Goal: Information Seeking & Learning: Learn about a topic

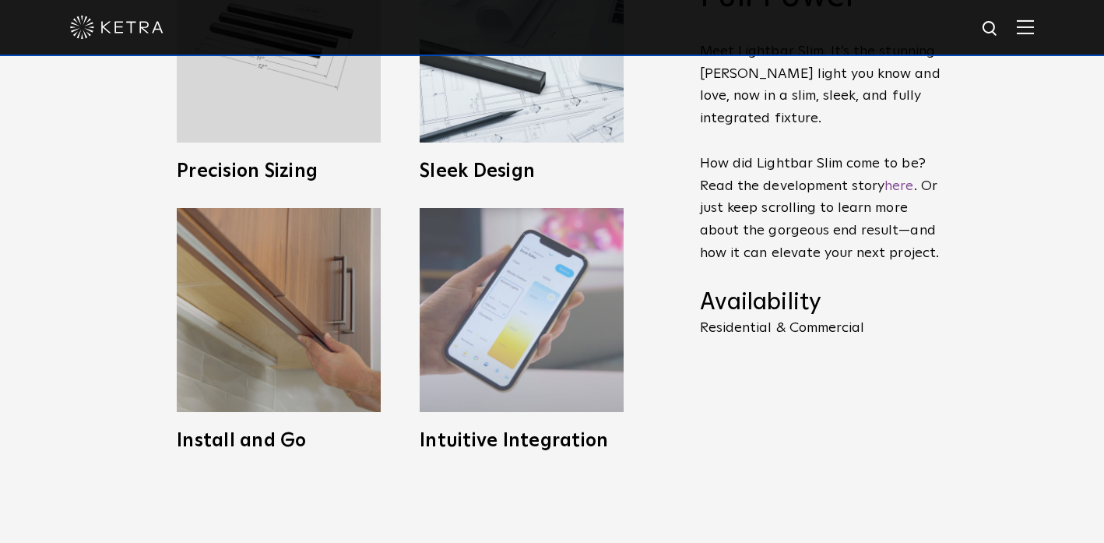
scroll to position [707, 0]
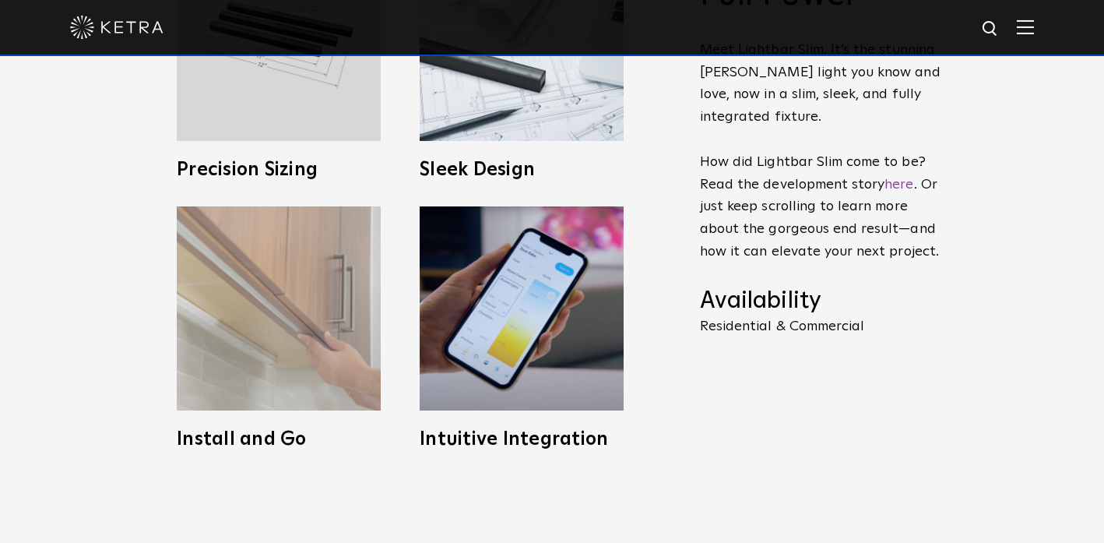
click at [258, 292] on img at bounding box center [279, 308] width 204 height 204
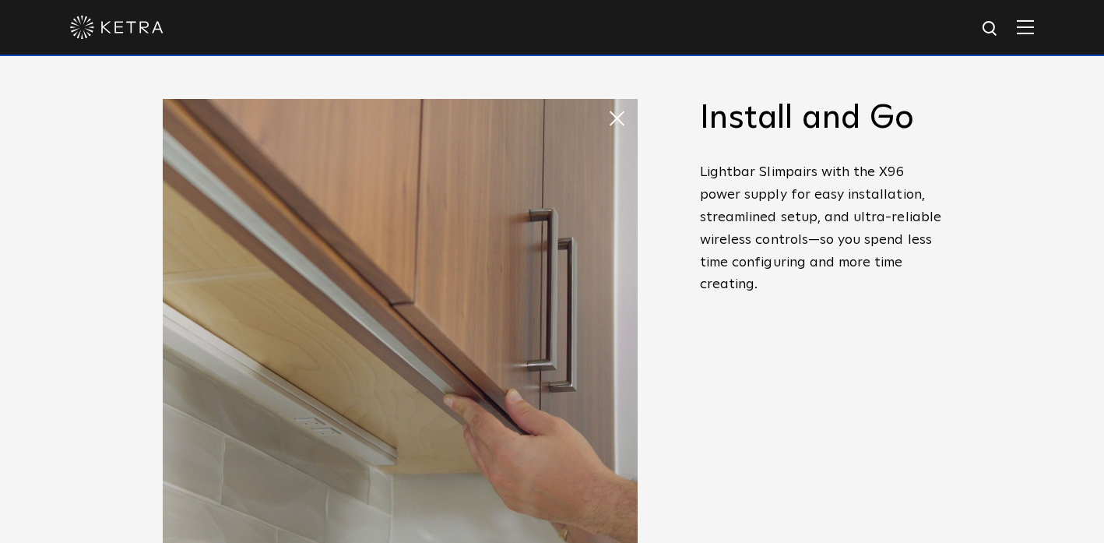
scroll to position [512, 0]
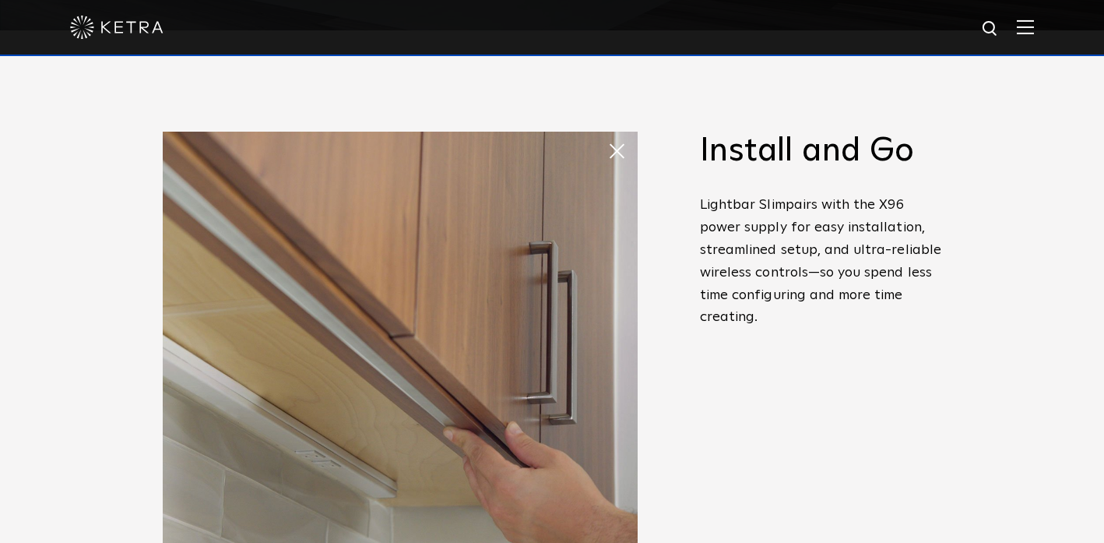
click at [351, 297] on img at bounding box center [400, 369] width 475 height 475
click at [622, 147] on span at bounding box center [622, 150] width 31 height 31
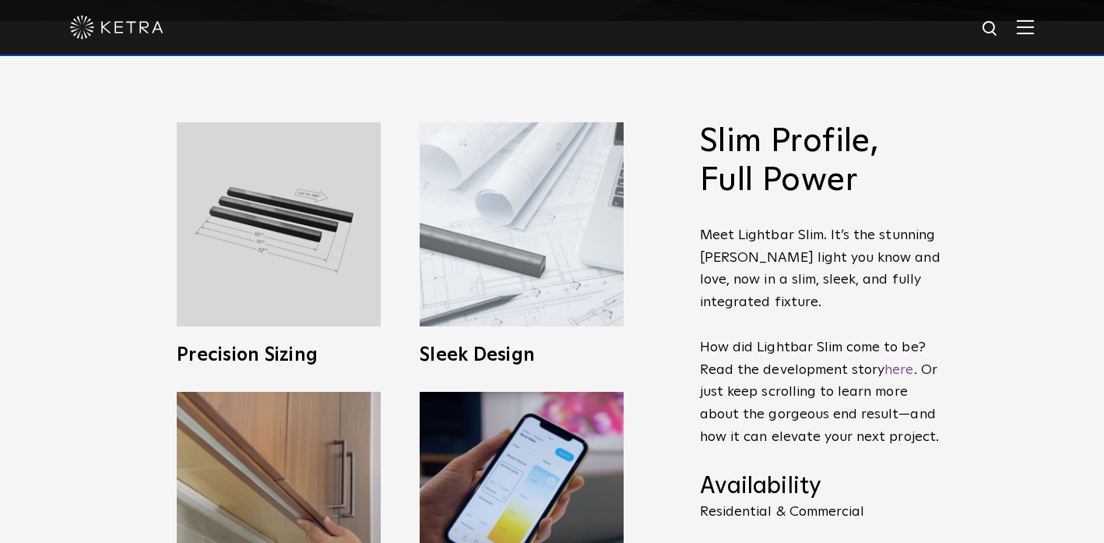
scroll to position [523, 0]
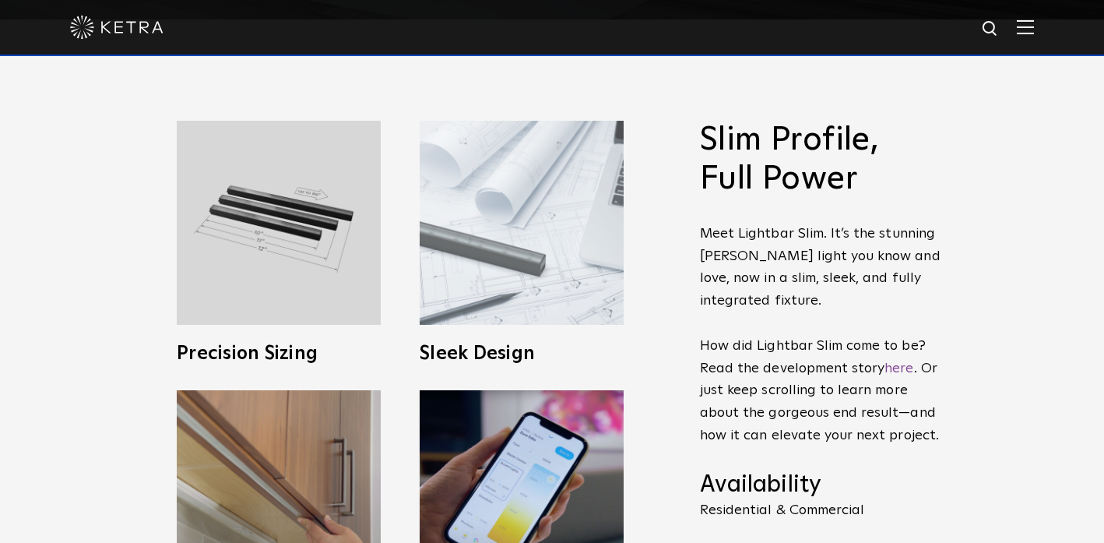
click at [508, 264] on img at bounding box center [522, 223] width 204 height 204
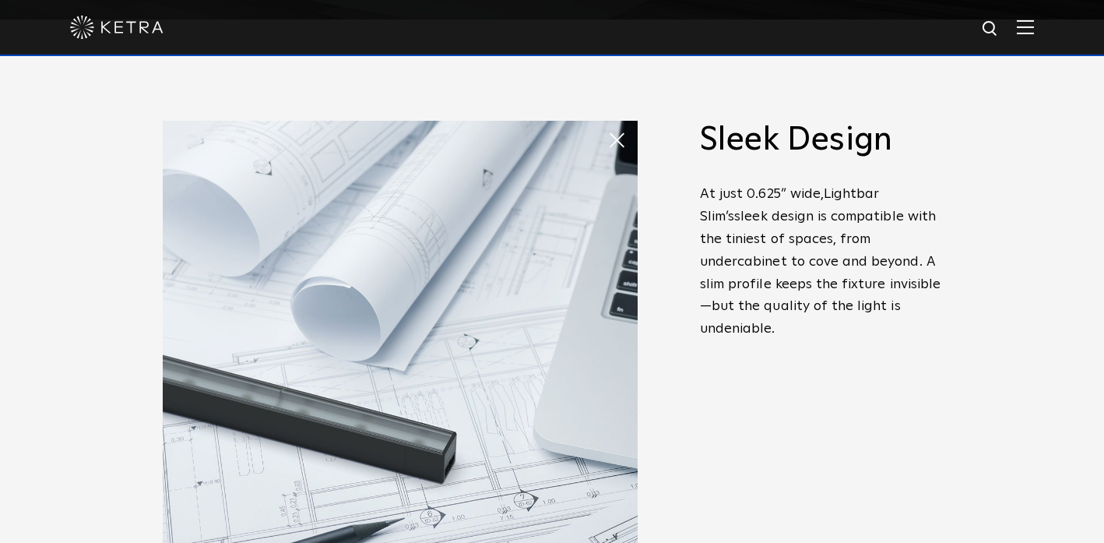
click at [607, 125] on span at bounding box center [607, 125] width 0 height 0
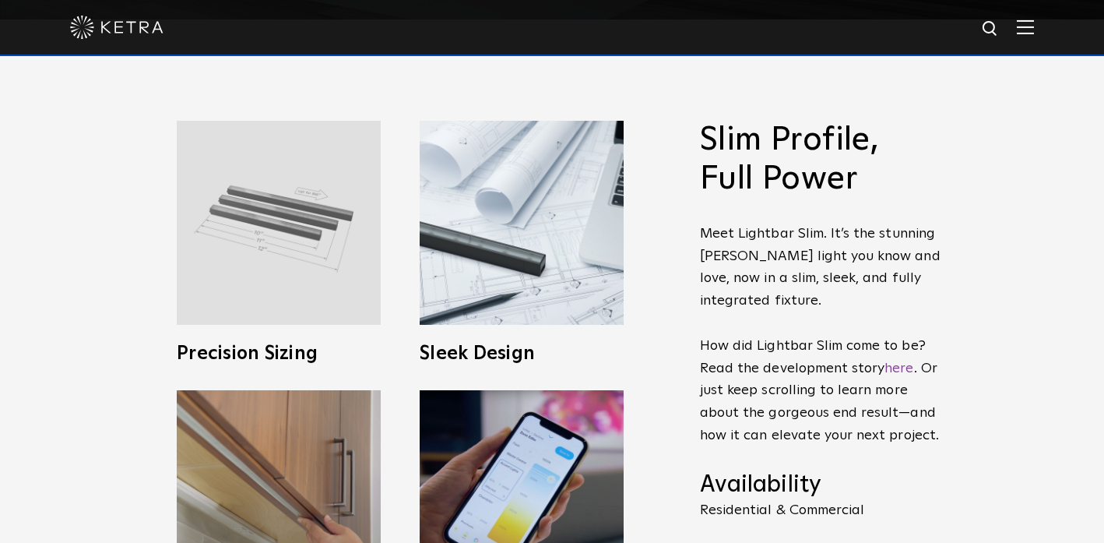
click at [223, 198] on img at bounding box center [279, 223] width 204 height 204
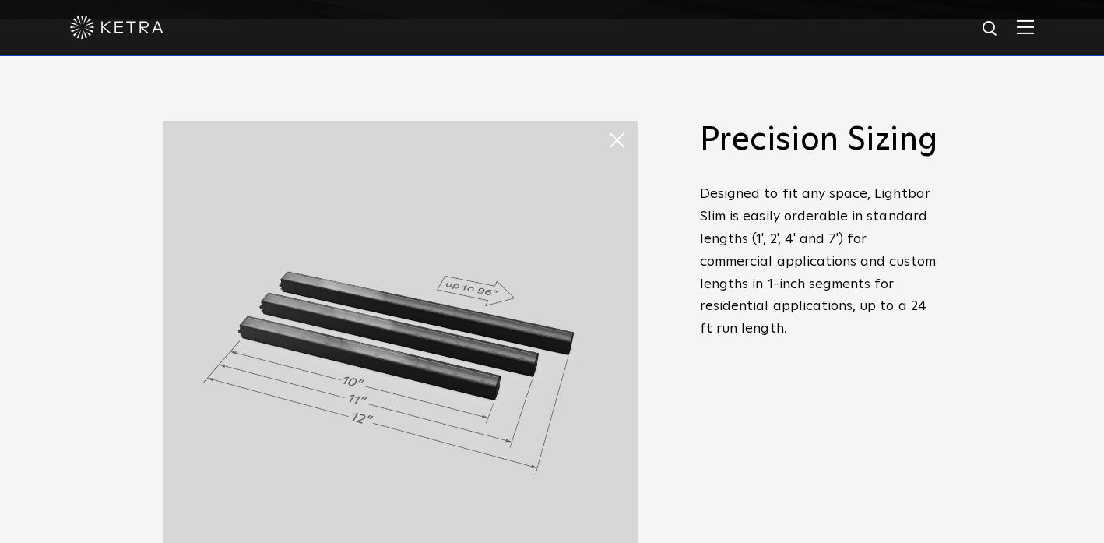
click at [610, 142] on span at bounding box center [622, 140] width 31 height 31
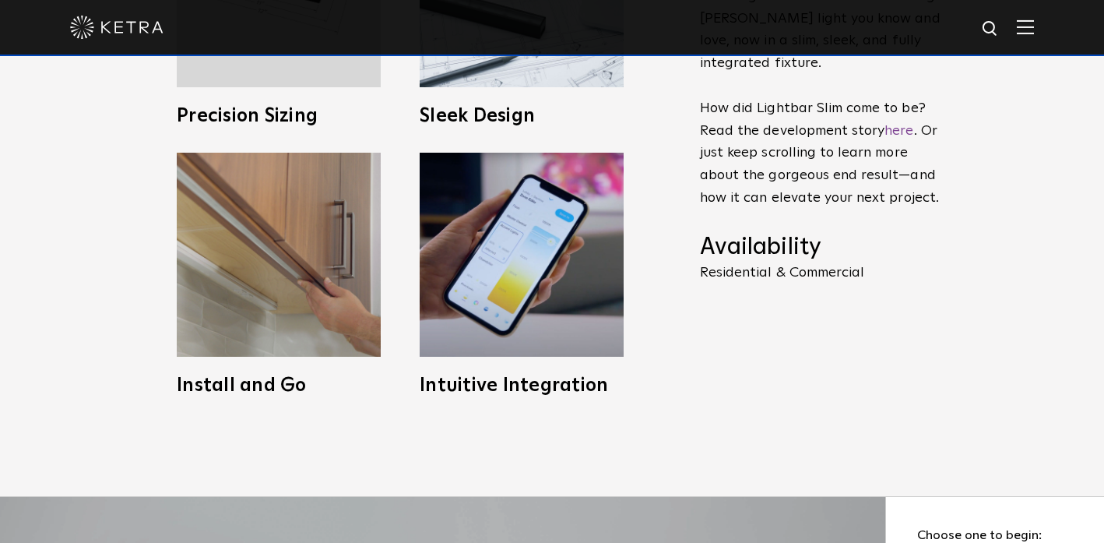
scroll to position [629, 0]
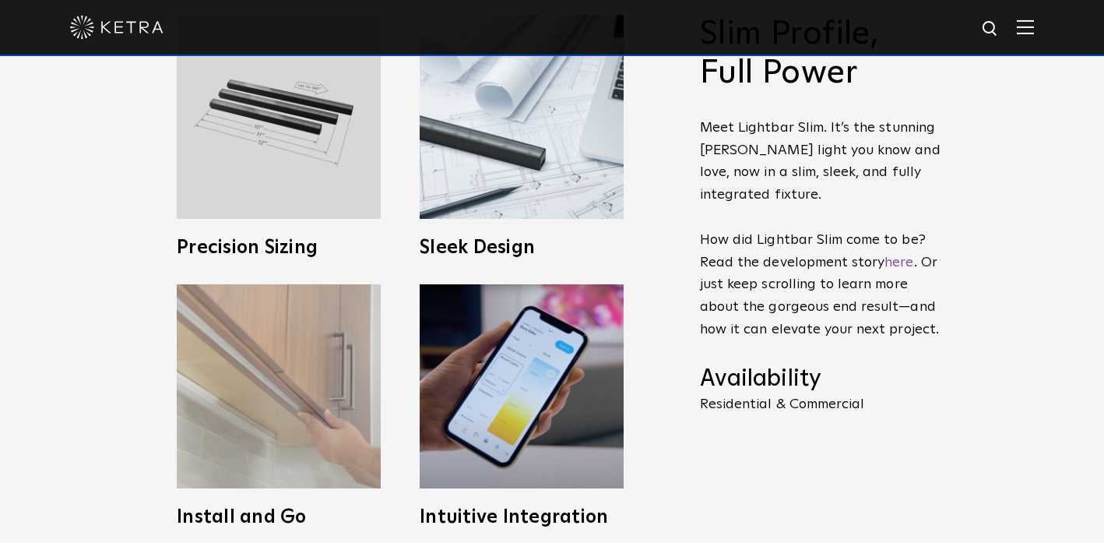
click at [269, 321] on img at bounding box center [279, 386] width 204 height 204
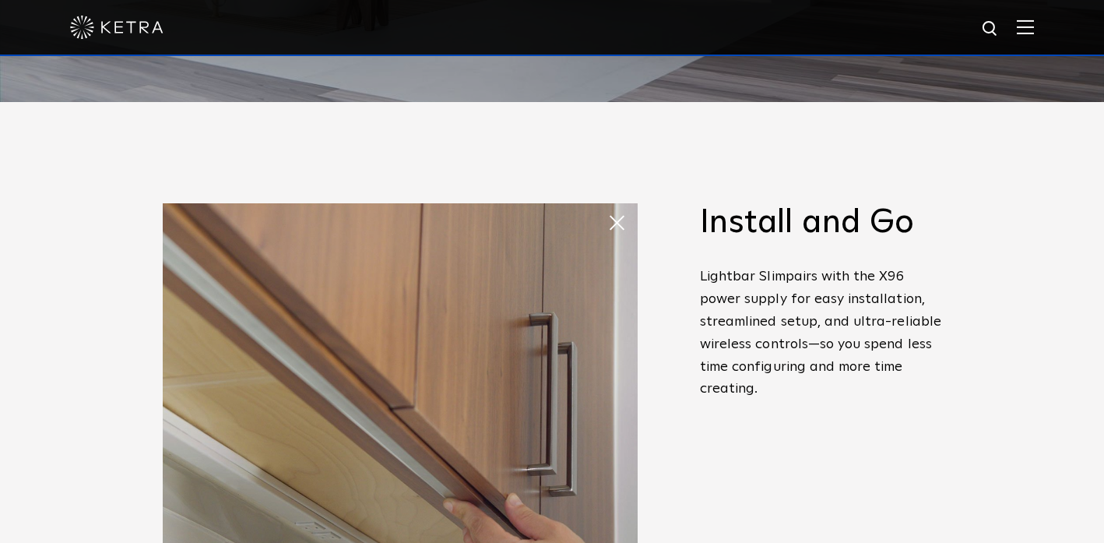
scroll to position [286, 0]
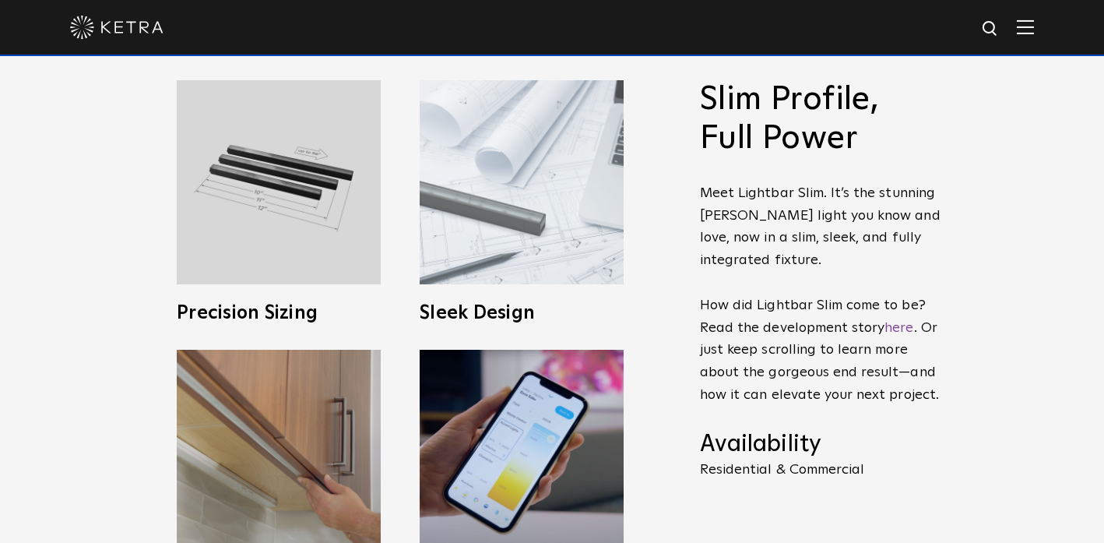
scroll to position [675, 0]
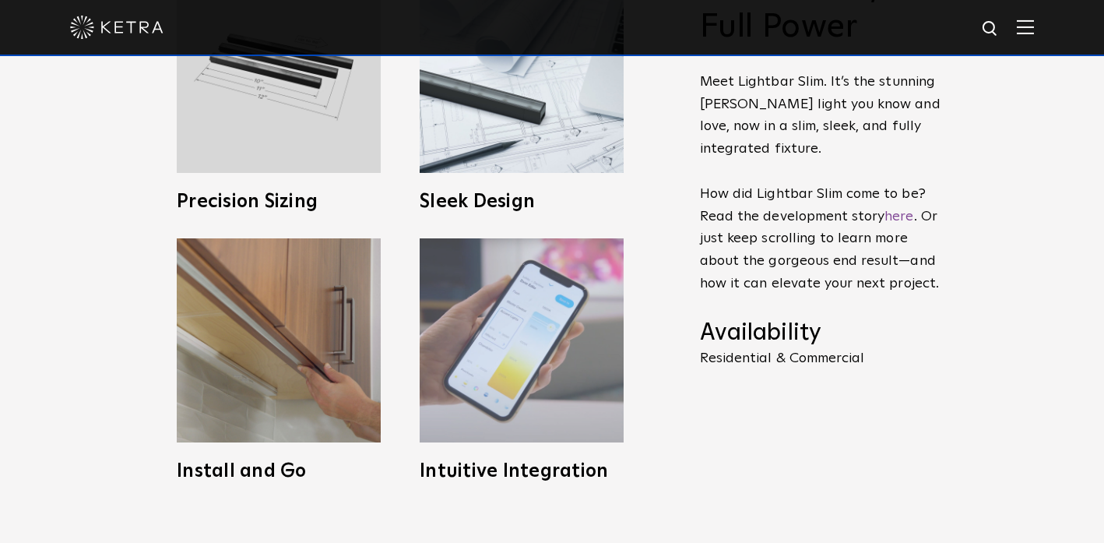
click at [495, 301] on img at bounding box center [522, 340] width 204 height 204
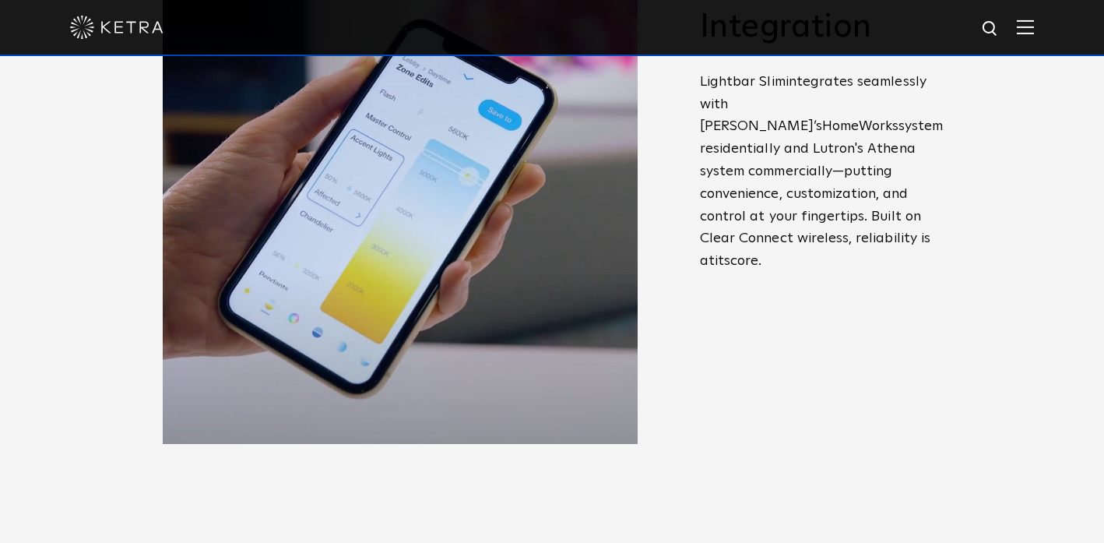
click at [454, 159] on img at bounding box center [400, 206] width 475 height 475
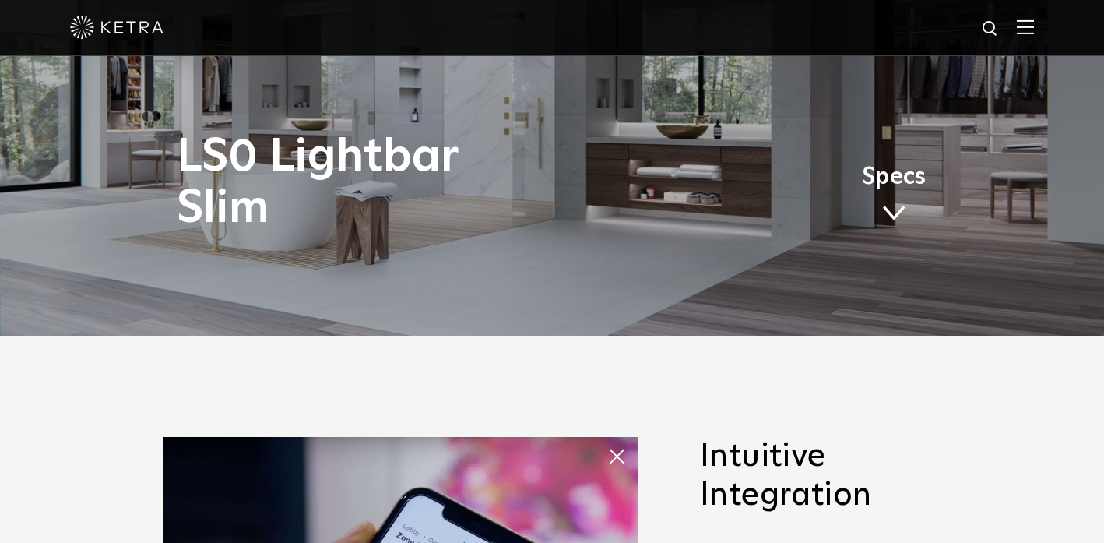
scroll to position [0, 0]
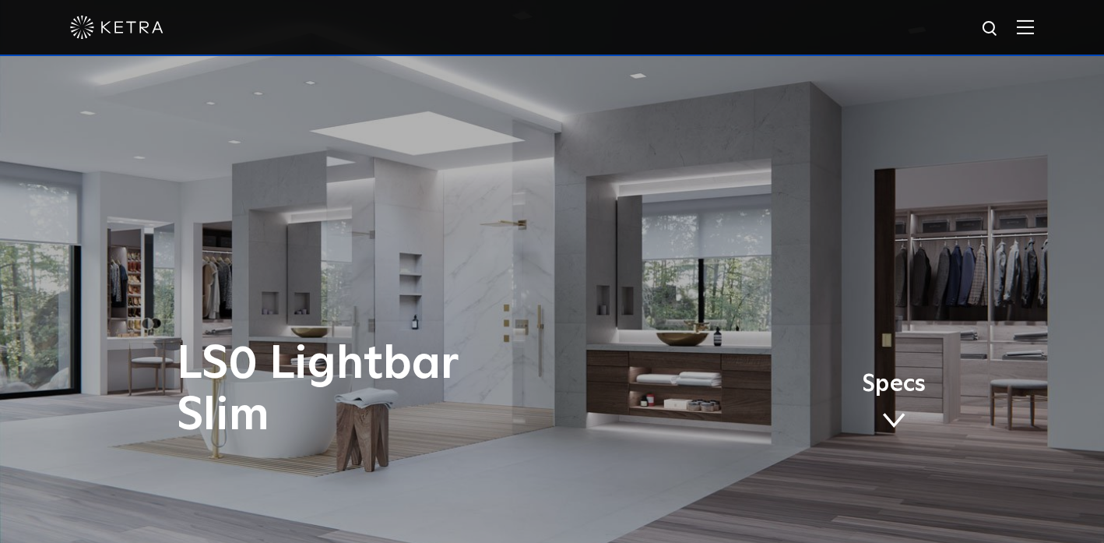
click at [1024, 20] on img at bounding box center [1025, 26] width 17 height 15
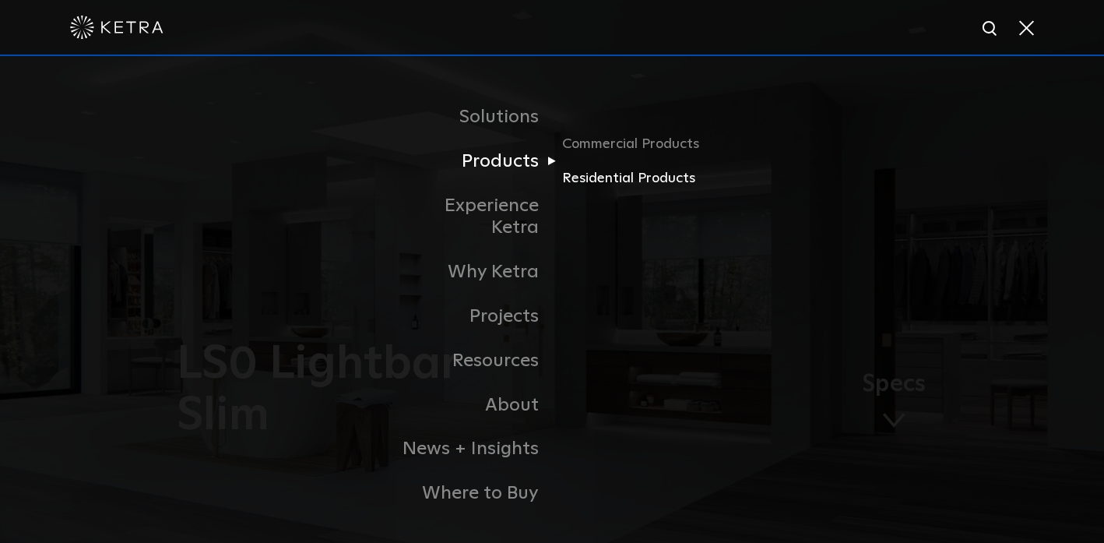
click at [611, 177] on link "Residential Products" at bounding box center [636, 178] width 149 height 23
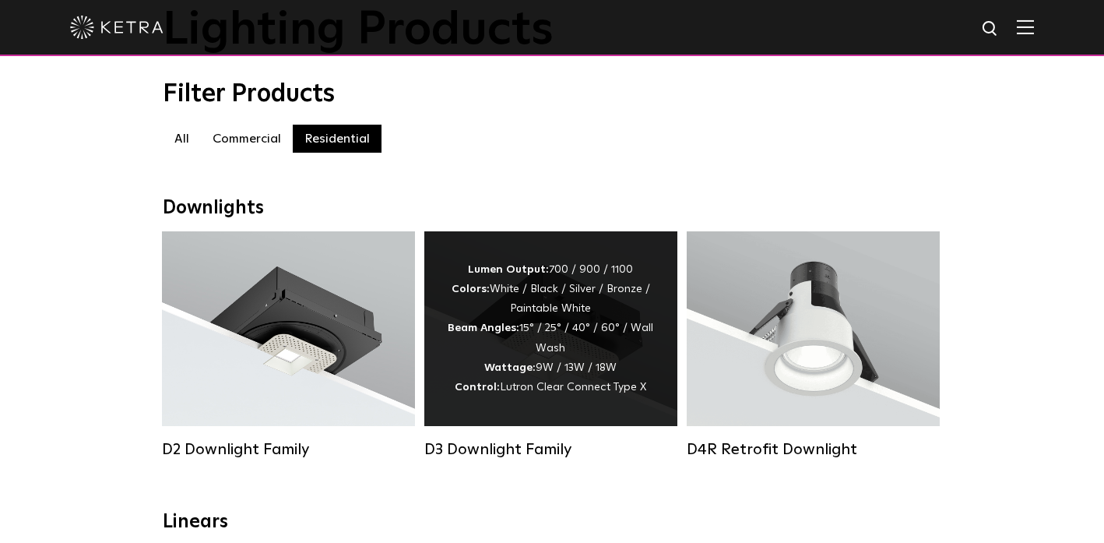
scroll to position [156, 0]
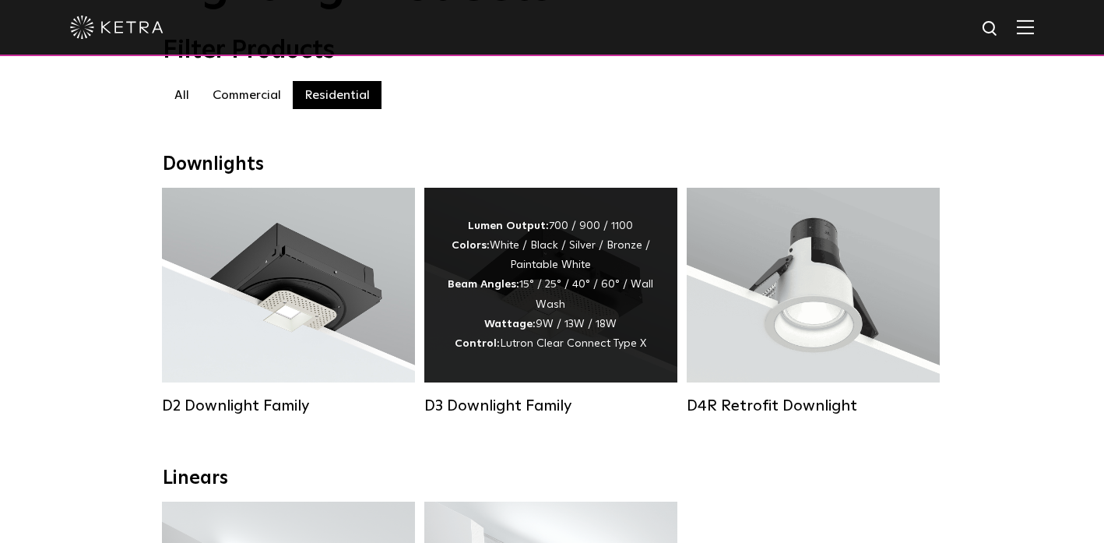
click at [512, 271] on div "Lumen Output: 700 / 900 / 1100 Colors: White / Black / Silver / Bronze / Painta…" at bounding box center [551, 284] width 206 height 137
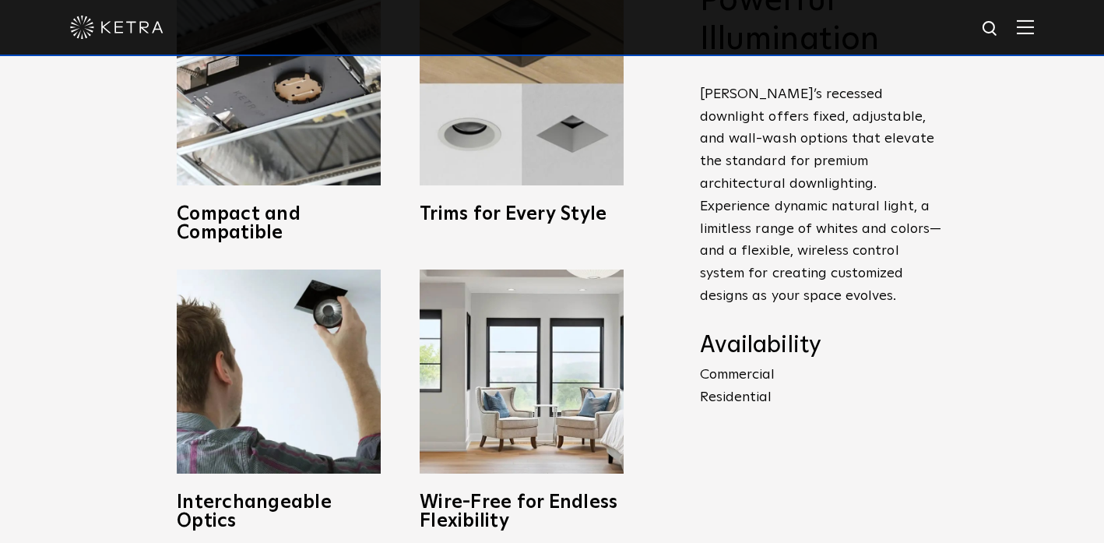
scroll to position [701, 0]
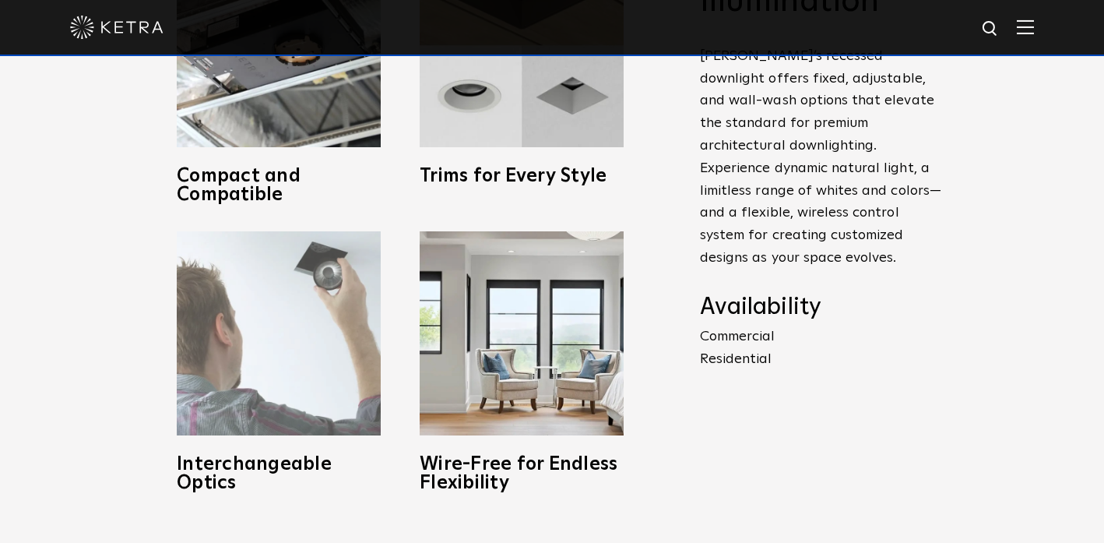
click at [279, 324] on img at bounding box center [279, 333] width 204 height 204
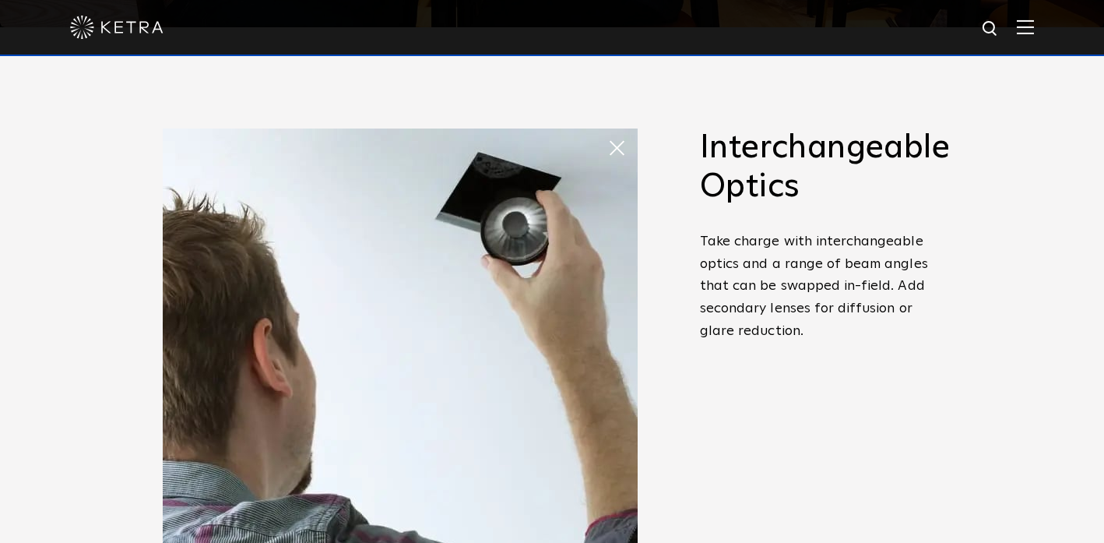
scroll to position [514, 0]
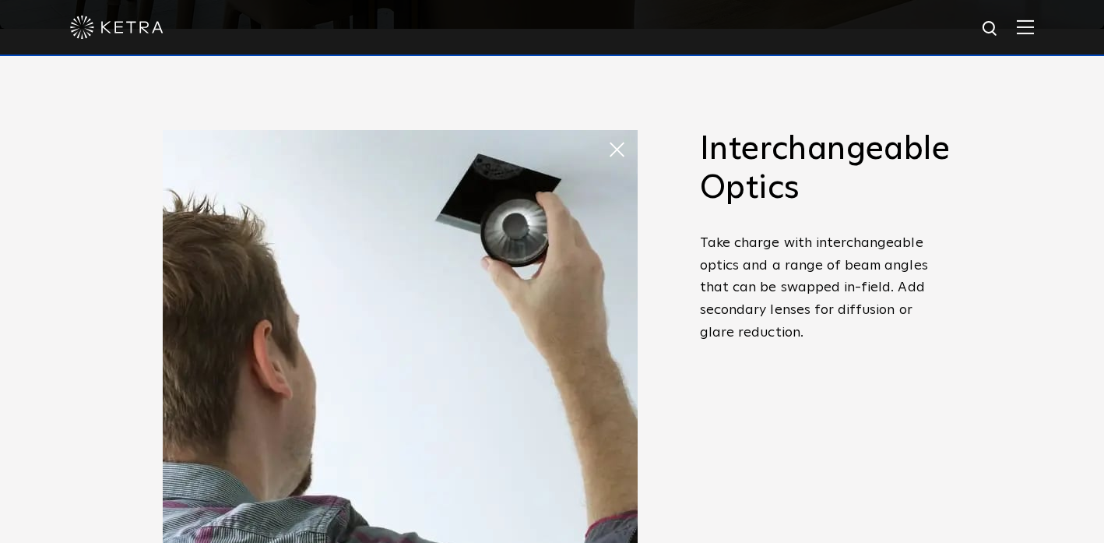
click at [607, 134] on span at bounding box center [607, 134] width 0 height 0
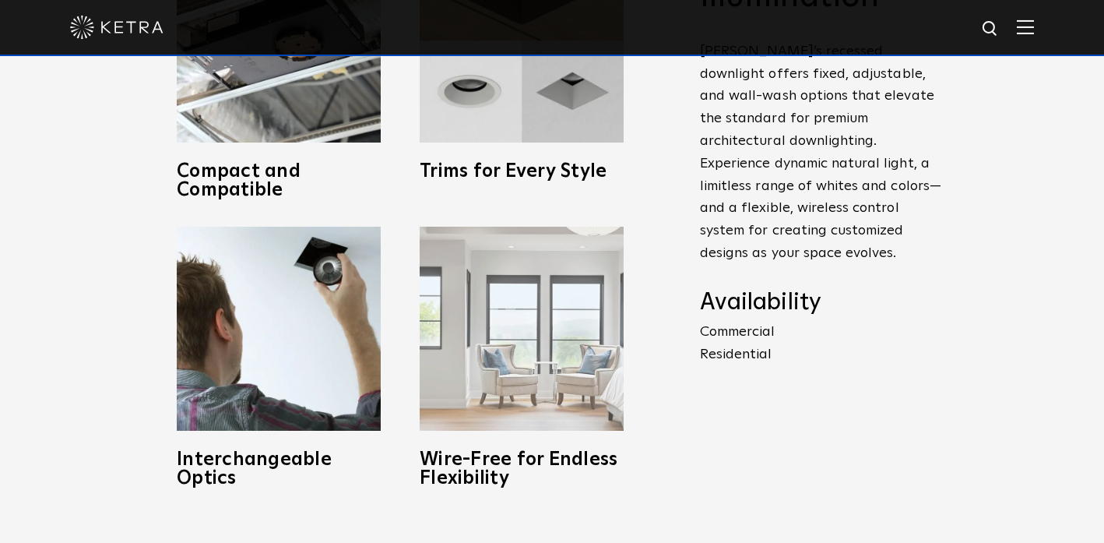
scroll to position [704, 0]
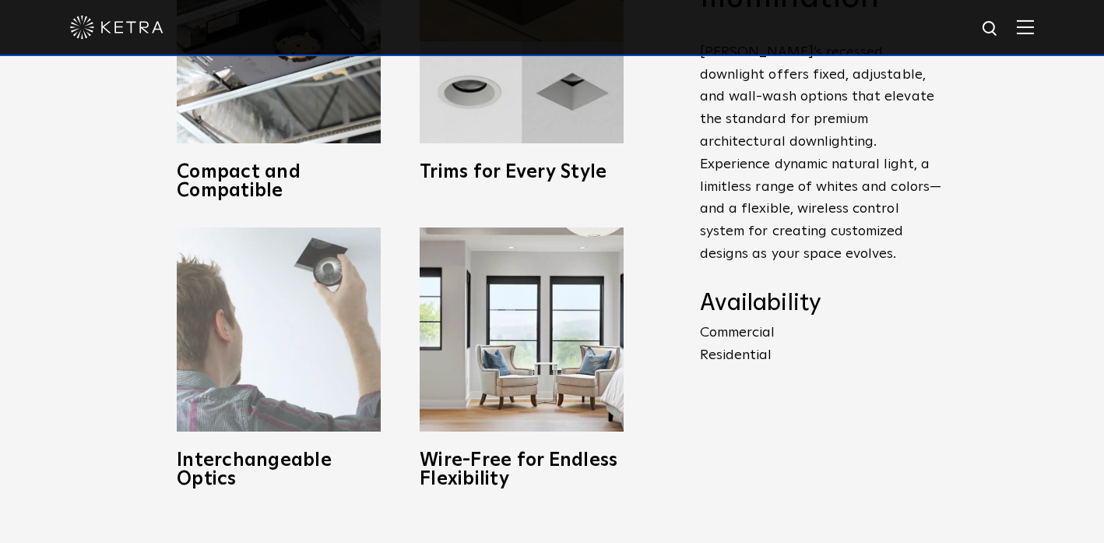
click at [339, 293] on img at bounding box center [279, 329] width 204 height 204
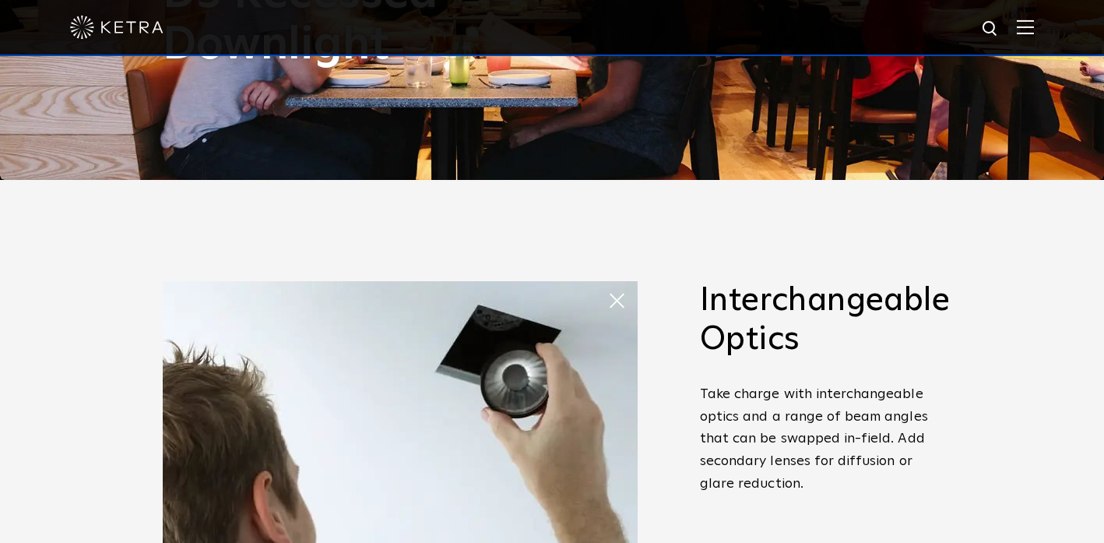
scroll to position [329, 0]
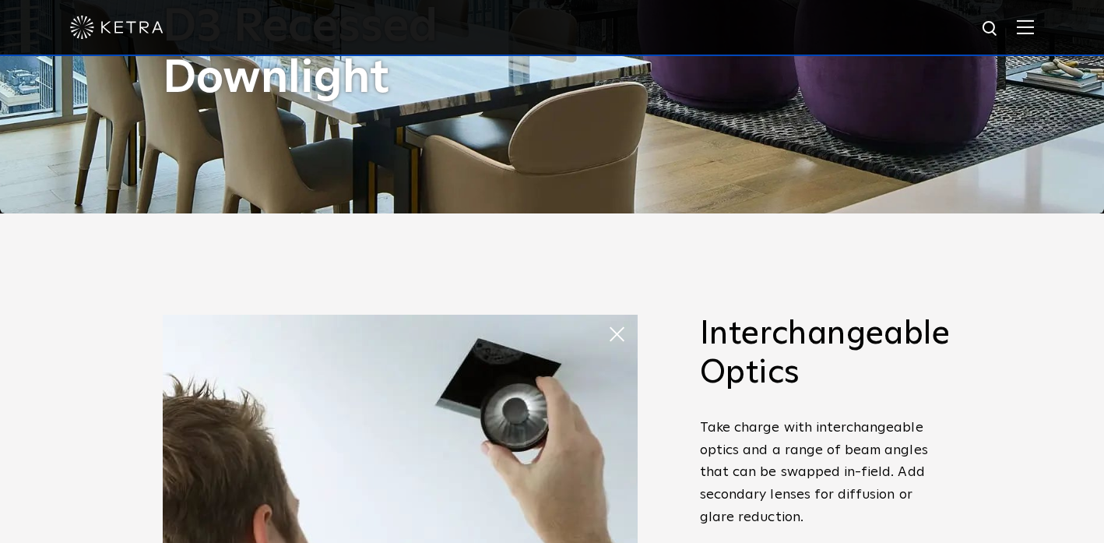
click at [620, 341] on span at bounding box center [622, 333] width 31 height 31
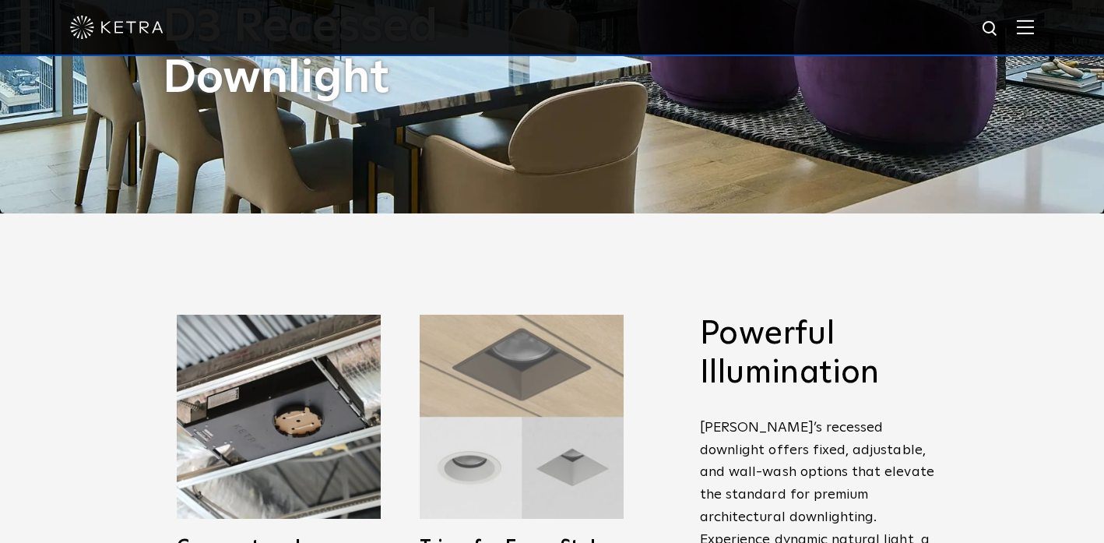
scroll to position [736, 0]
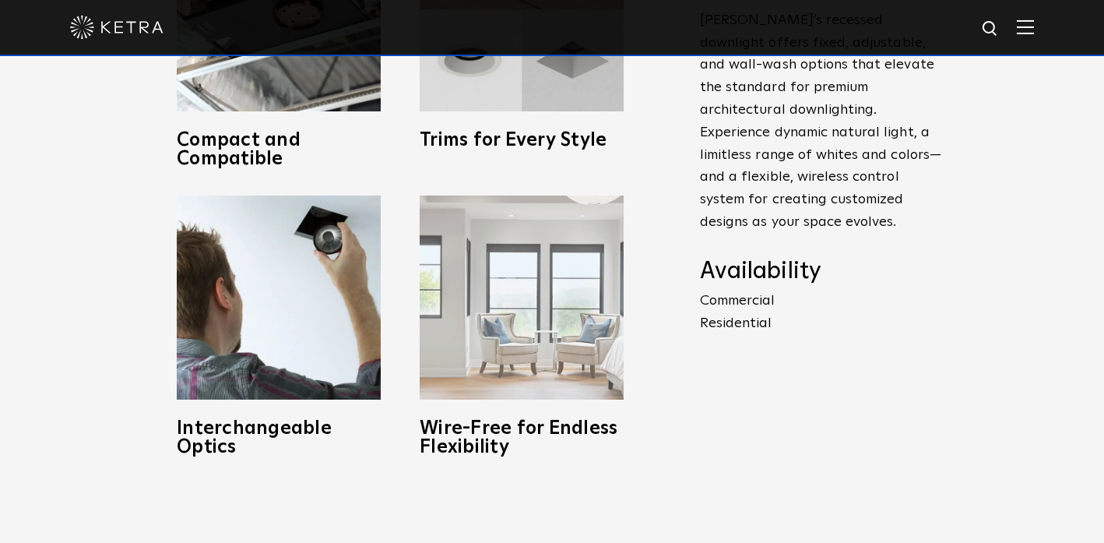
click at [518, 301] on img at bounding box center [522, 297] width 204 height 204
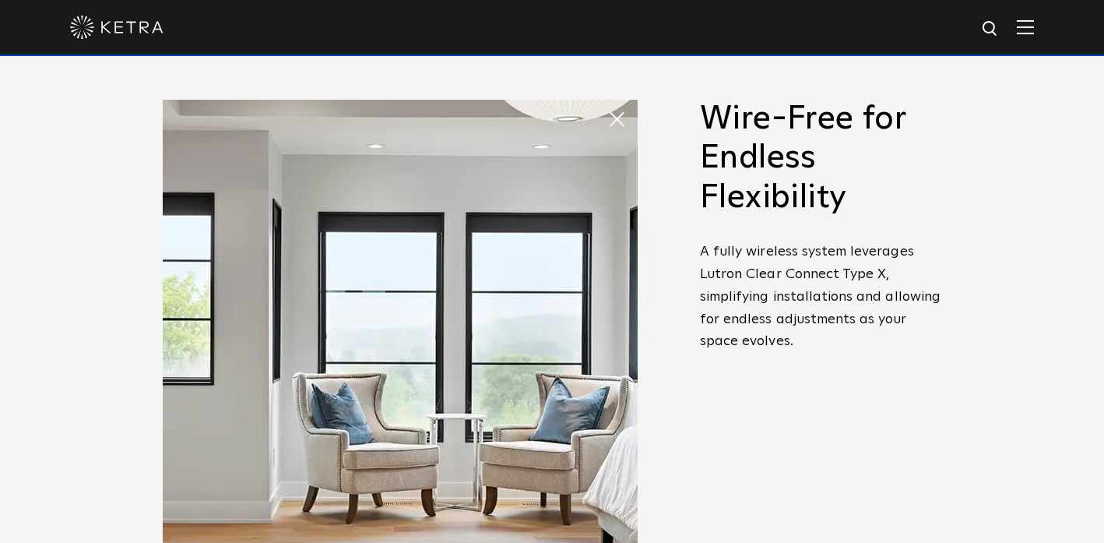
scroll to position [543, 0]
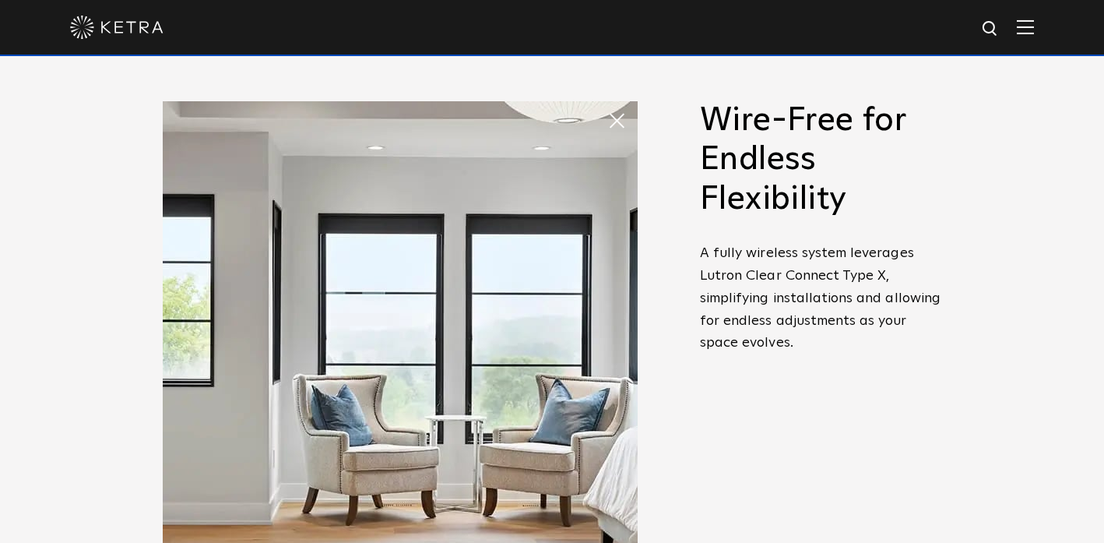
click at [518, 301] on img at bounding box center [400, 338] width 475 height 475
click at [618, 132] on span at bounding box center [622, 120] width 31 height 31
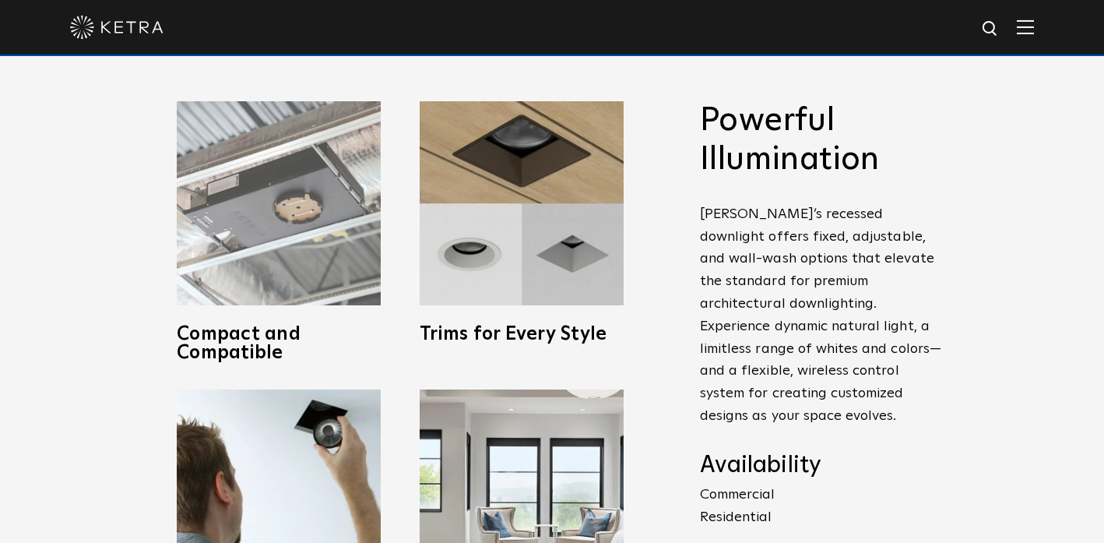
click at [298, 215] on img at bounding box center [279, 203] width 204 height 204
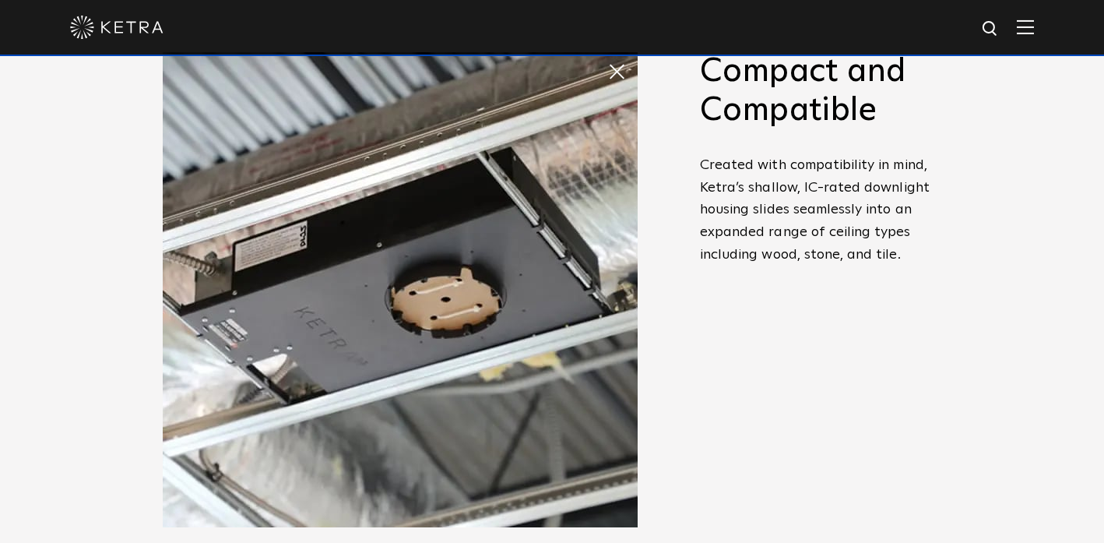
scroll to position [578, 0]
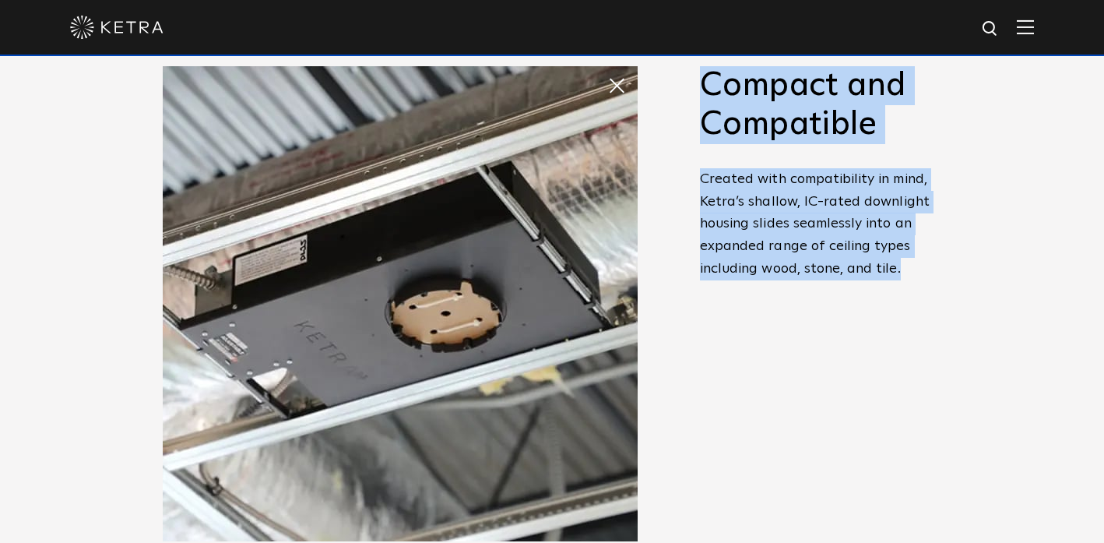
drag, startPoint x: 912, startPoint y: 283, endPoint x: 675, endPoint y: 152, distance: 271.0
click at [675, 152] on div "Powerful Illumination Ketra’s recessed downlight offers fixed, adjustable, and …" at bounding box center [552, 340] width 778 height 549
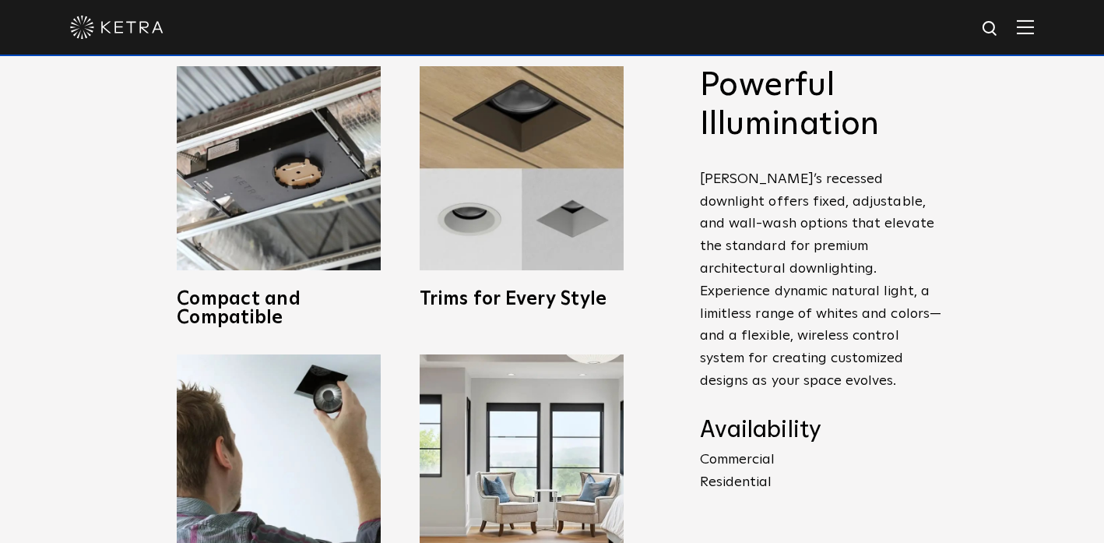
click at [704, 220] on p "Ketra’s recessed downlight offers fixed, adjustable, and wall-wash options that…" at bounding box center [820, 280] width 241 height 224
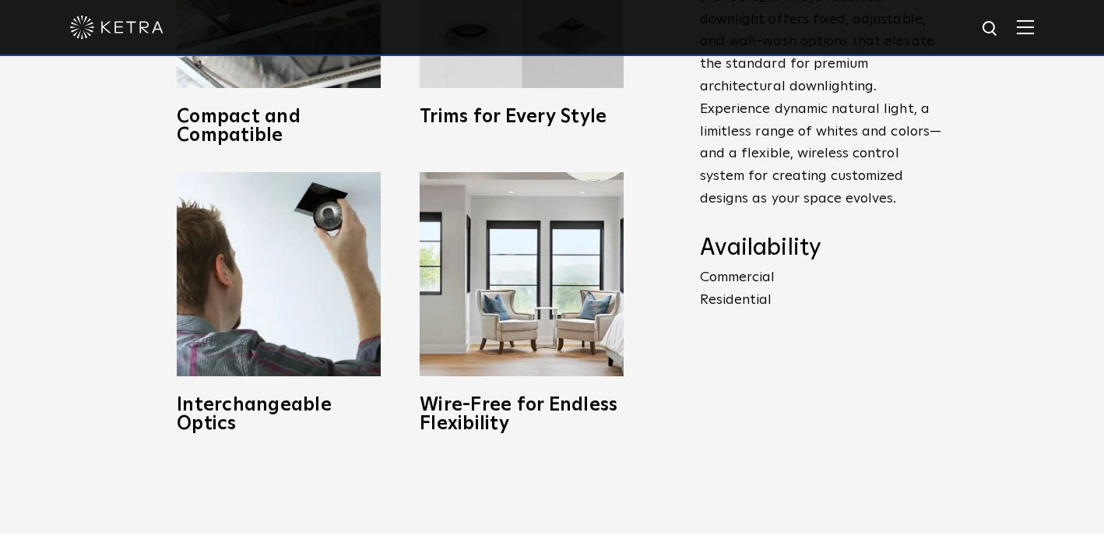
scroll to position [768, 0]
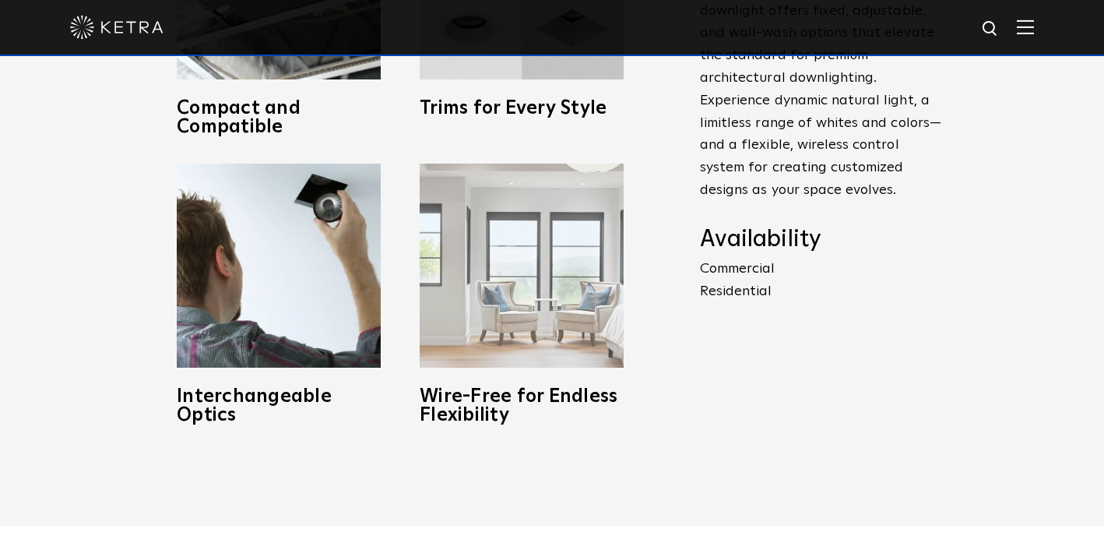
click at [513, 286] on img at bounding box center [522, 265] width 204 height 204
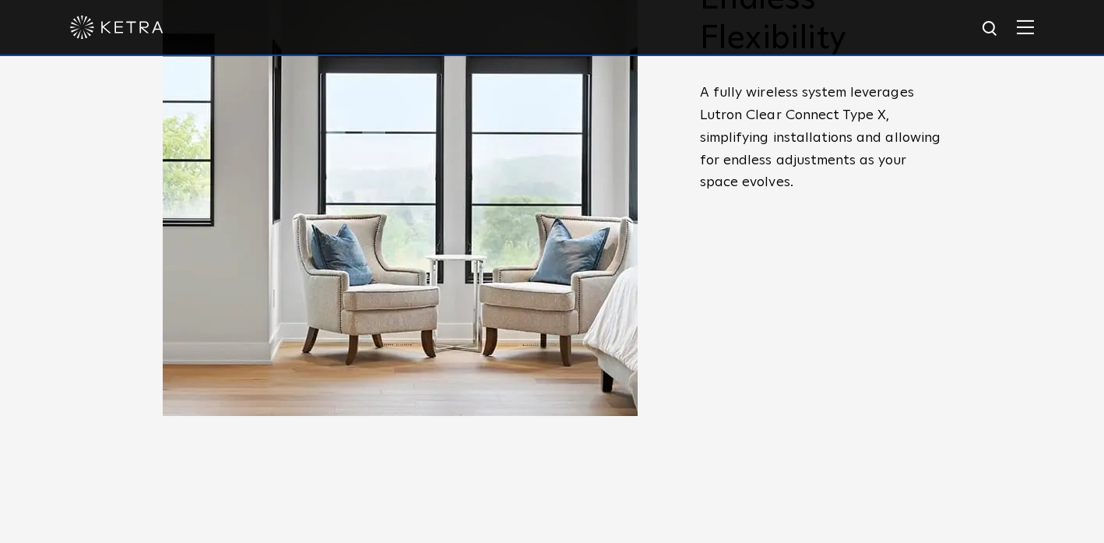
scroll to position [651, 0]
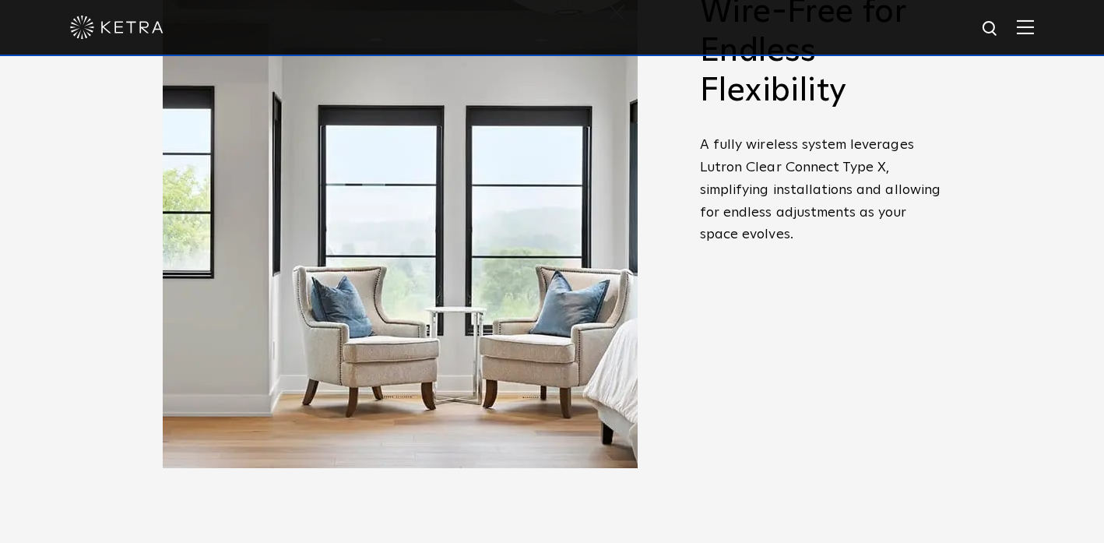
click at [514, 278] on img at bounding box center [400, 230] width 475 height 475
click at [471, 245] on img at bounding box center [400, 230] width 475 height 475
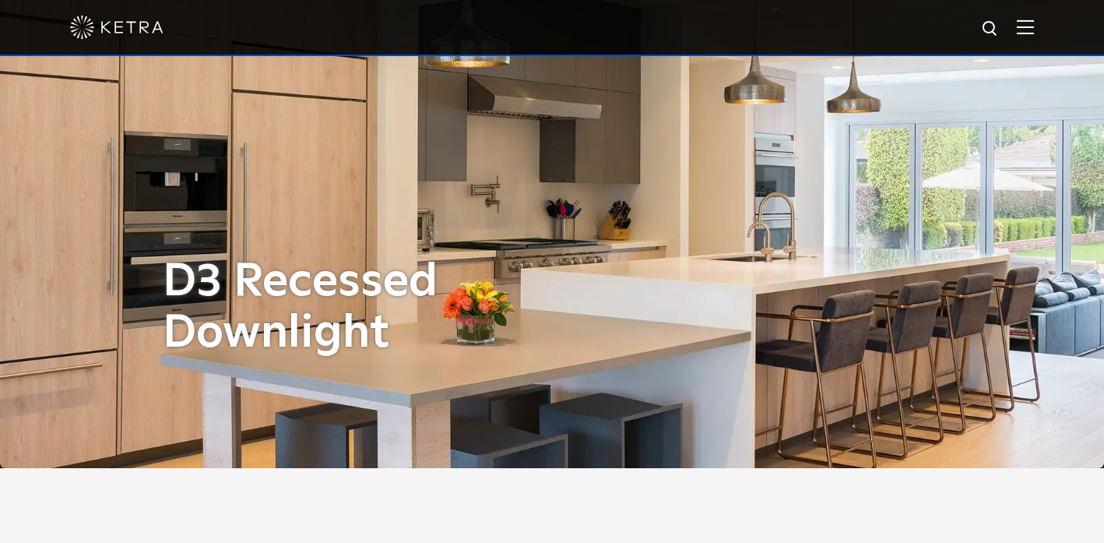
scroll to position [567, 0]
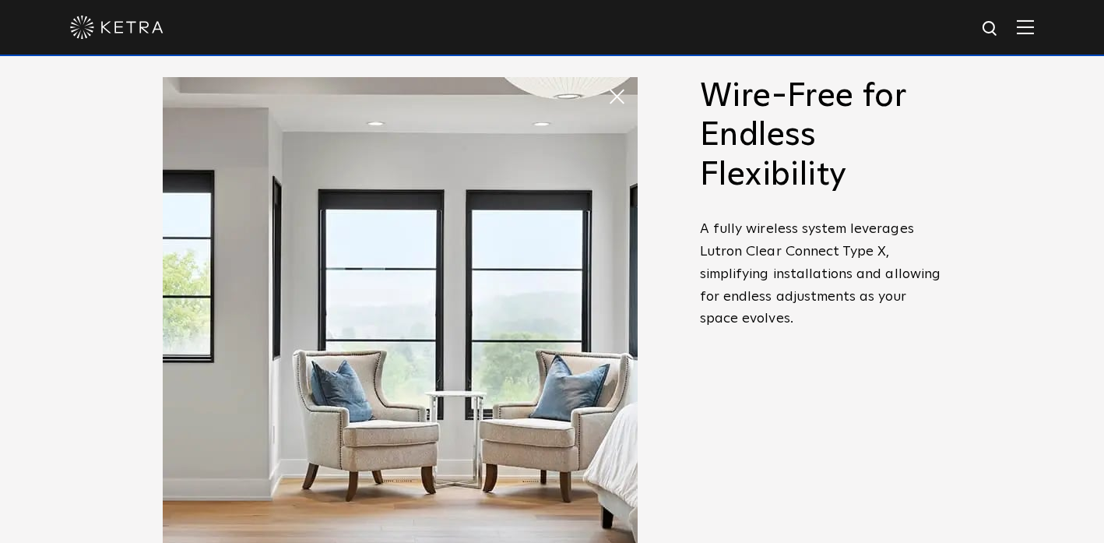
click at [432, 332] on img at bounding box center [400, 314] width 475 height 475
click at [607, 81] on span at bounding box center [607, 81] width 0 height 0
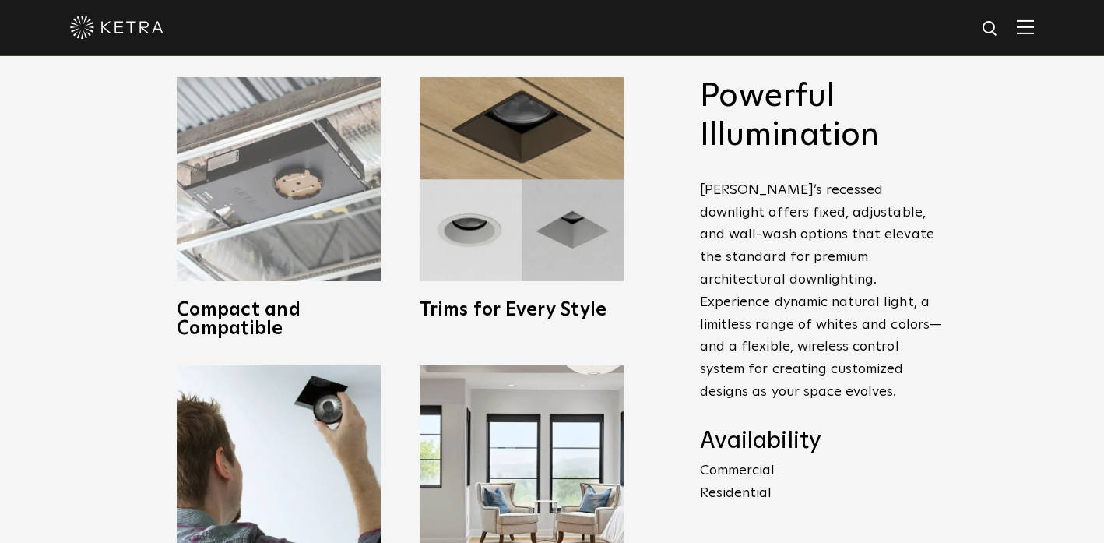
click at [251, 214] on img at bounding box center [279, 179] width 204 height 204
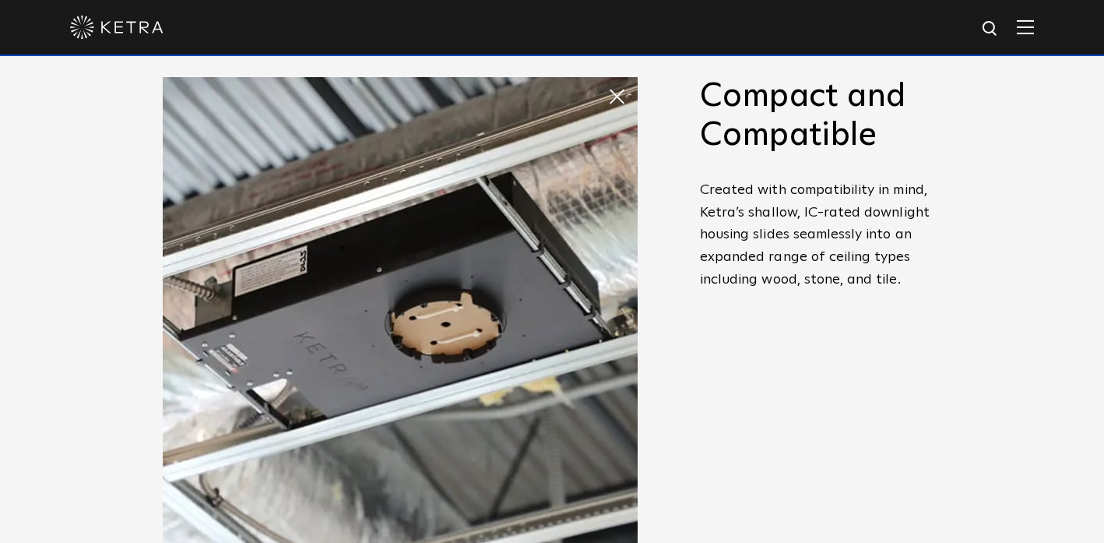
click at [607, 81] on span at bounding box center [607, 81] width 0 height 0
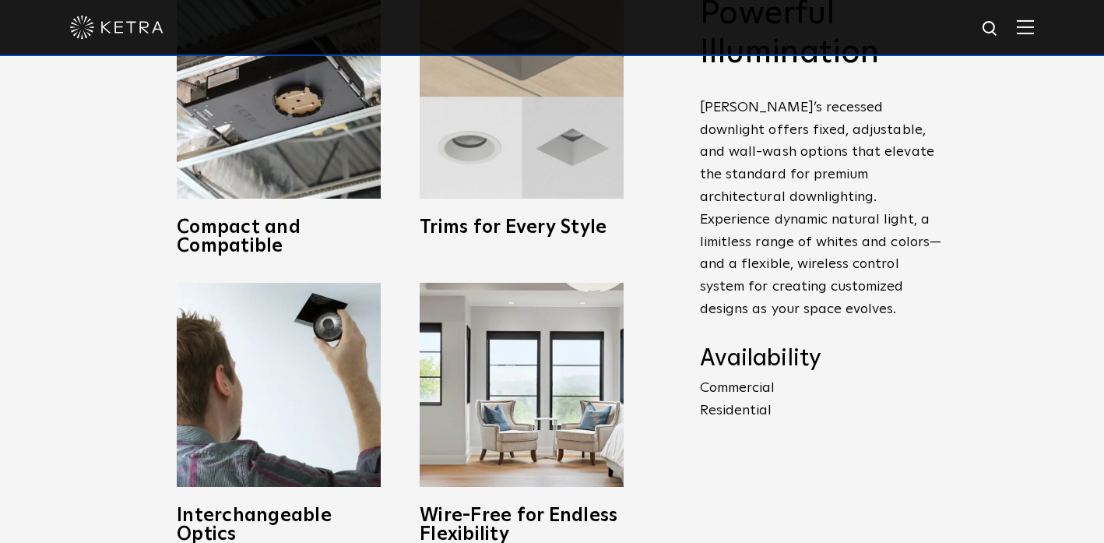
scroll to position [662, 0]
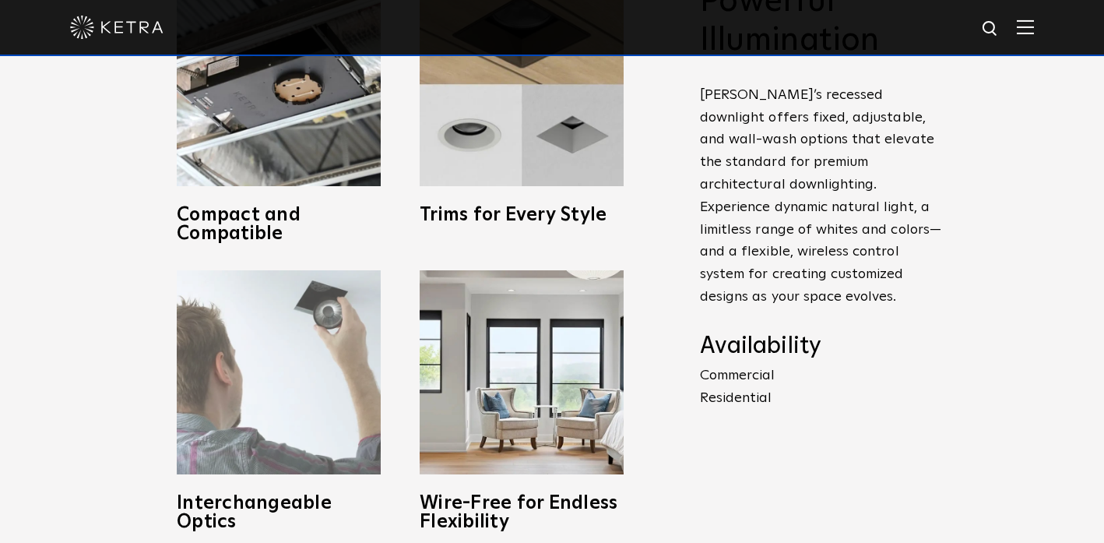
click at [295, 353] on img at bounding box center [279, 372] width 204 height 204
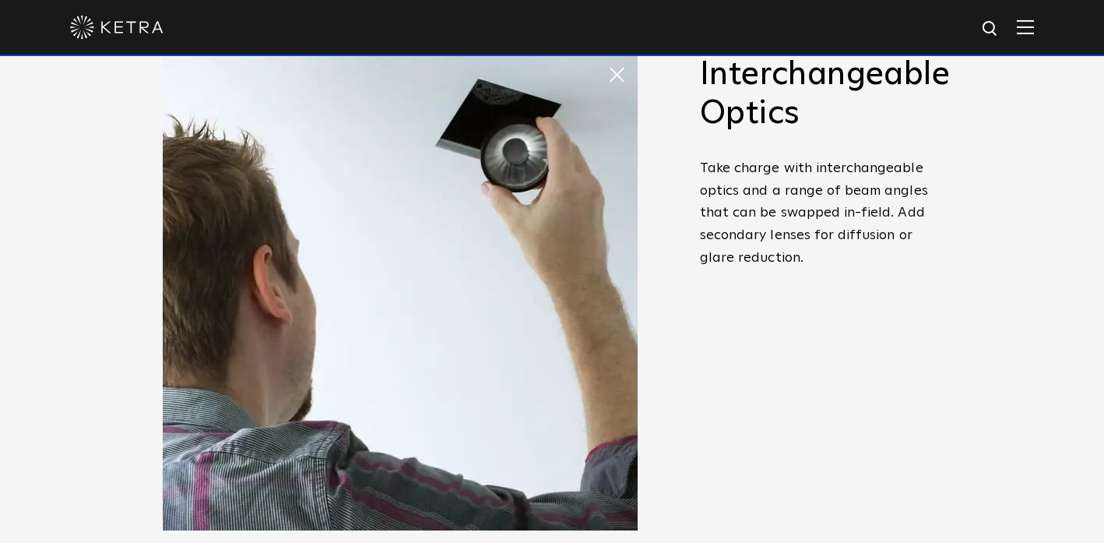
scroll to position [580, 0]
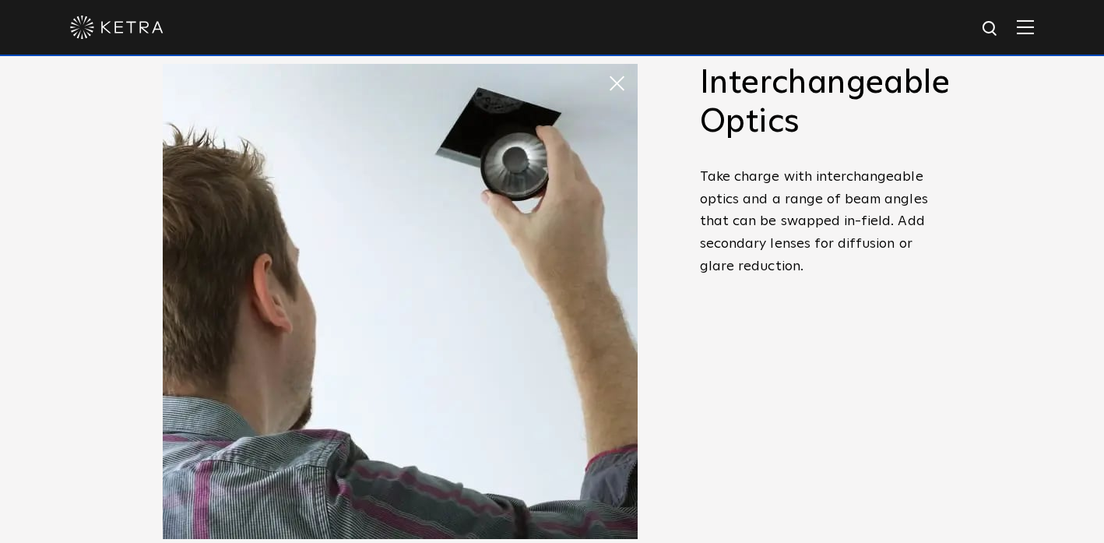
click at [613, 78] on span at bounding box center [622, 83] width 31 height 31
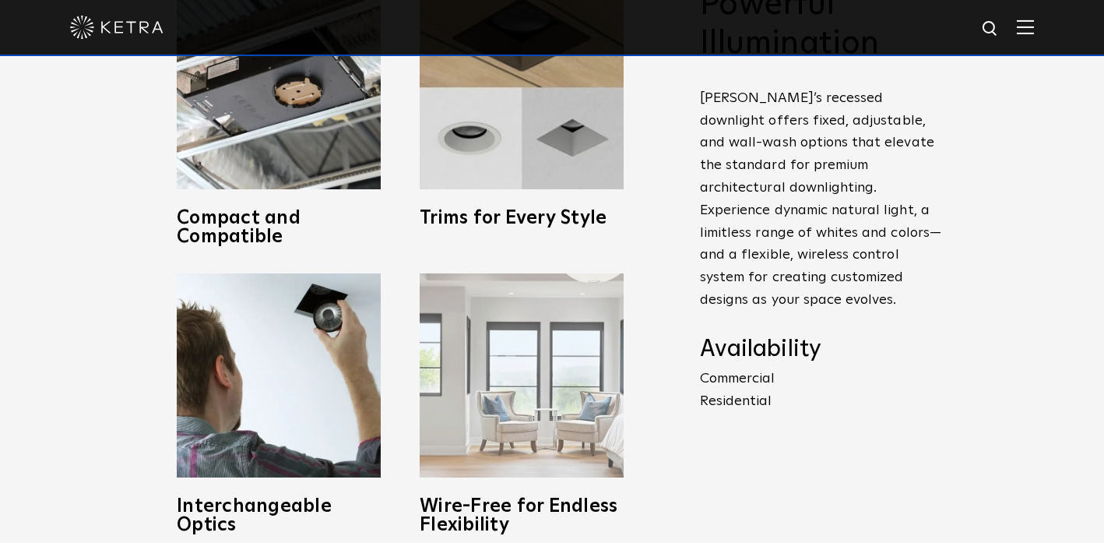
scroll to position [589, 0]
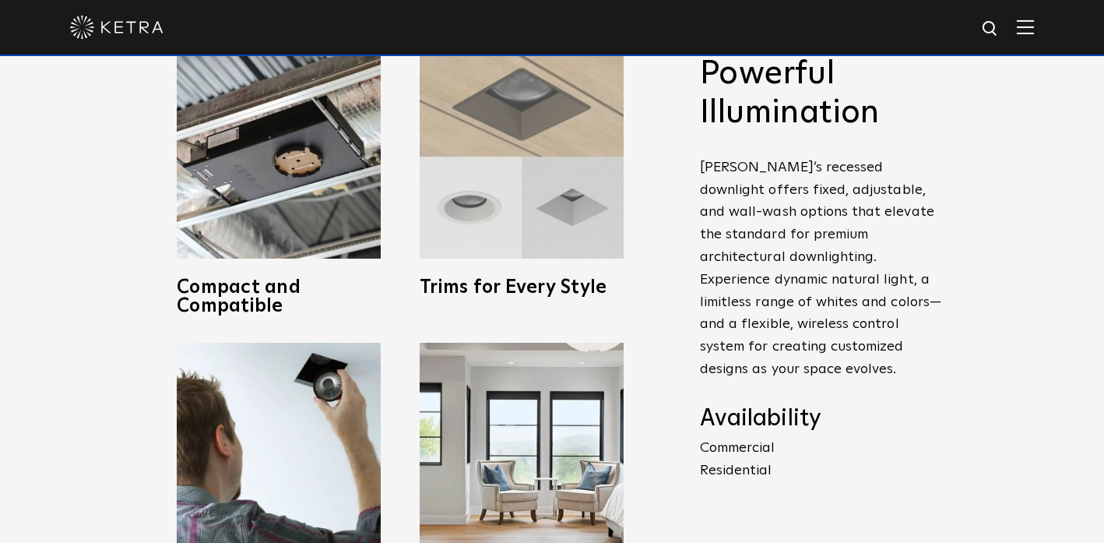
click at [522, 225] on img at bounding box center [522, 156] width 204 height 204
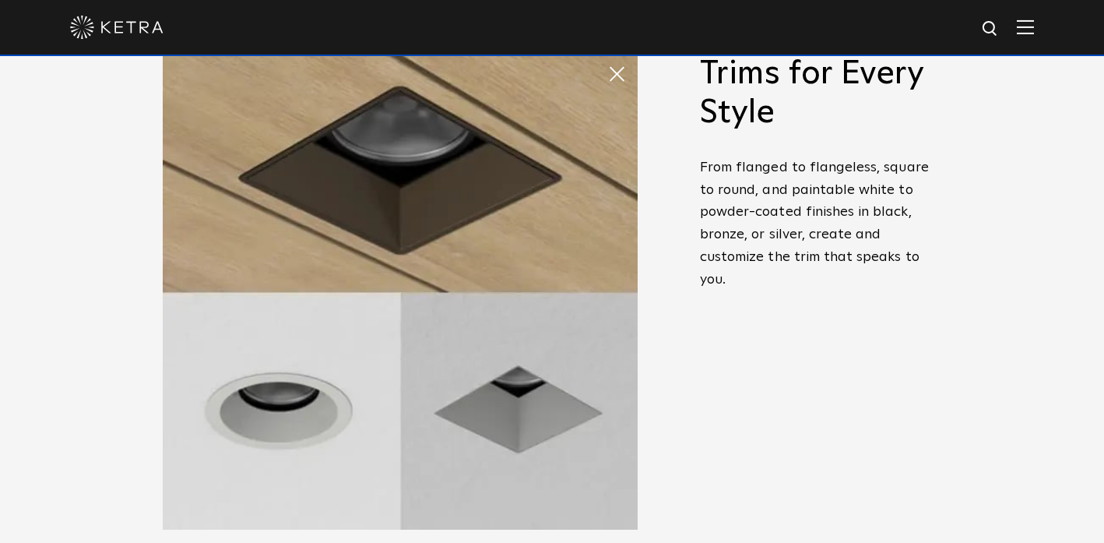
click at [607, 58] on span at bounding box center [607, 58] width 0 height 0
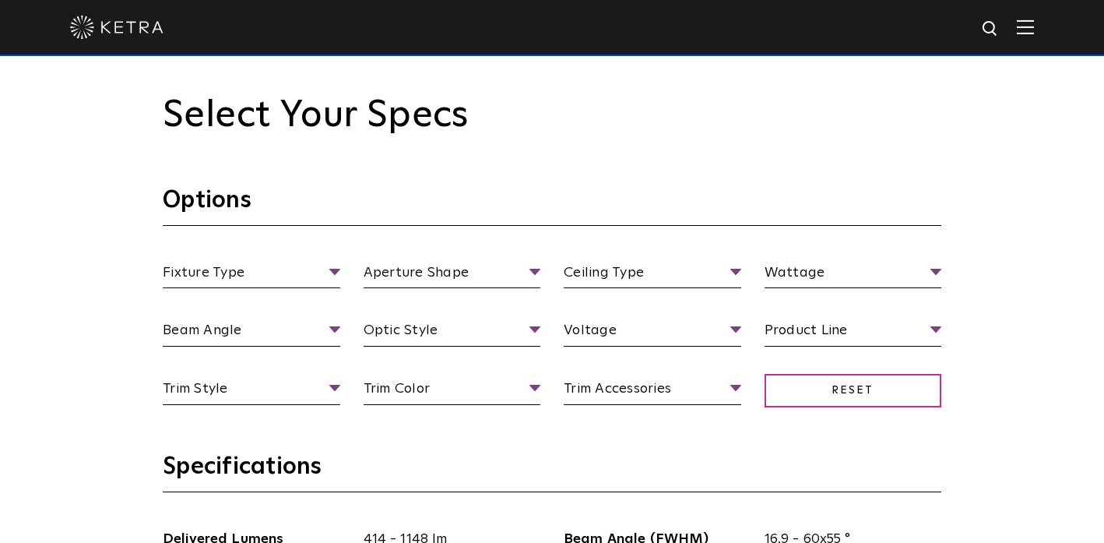
scroll to position [1291, 0]
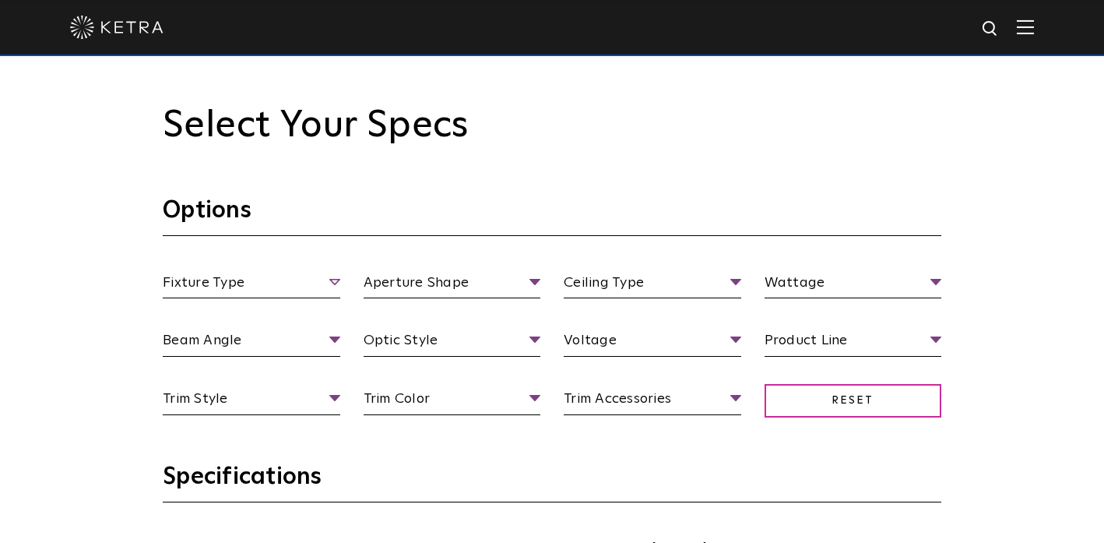
click at [244, 290] on span "Fixture Type" at bounding box center [251, 285] width 177 height 27
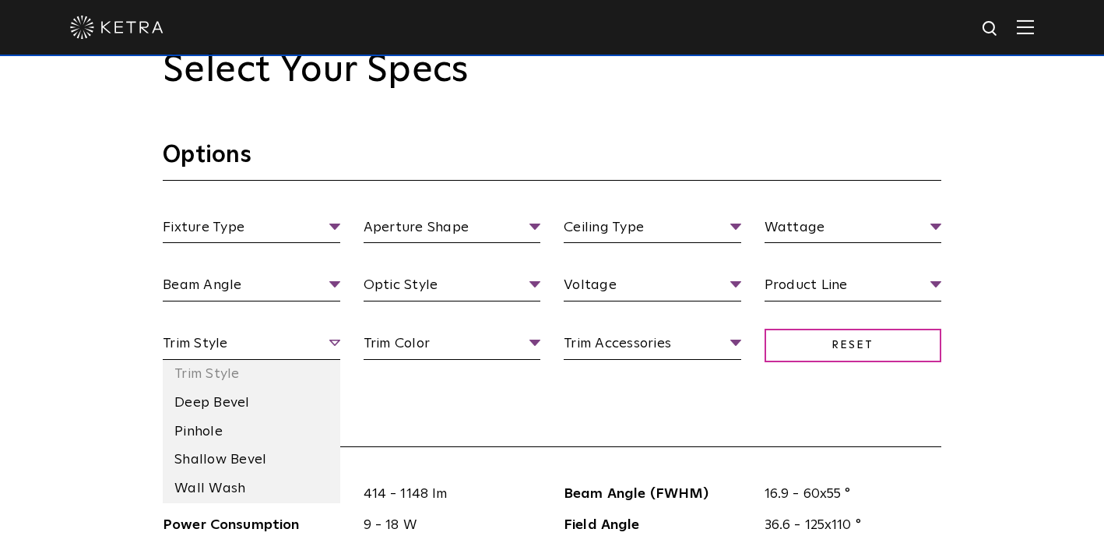
scroll to position [1357, 0]
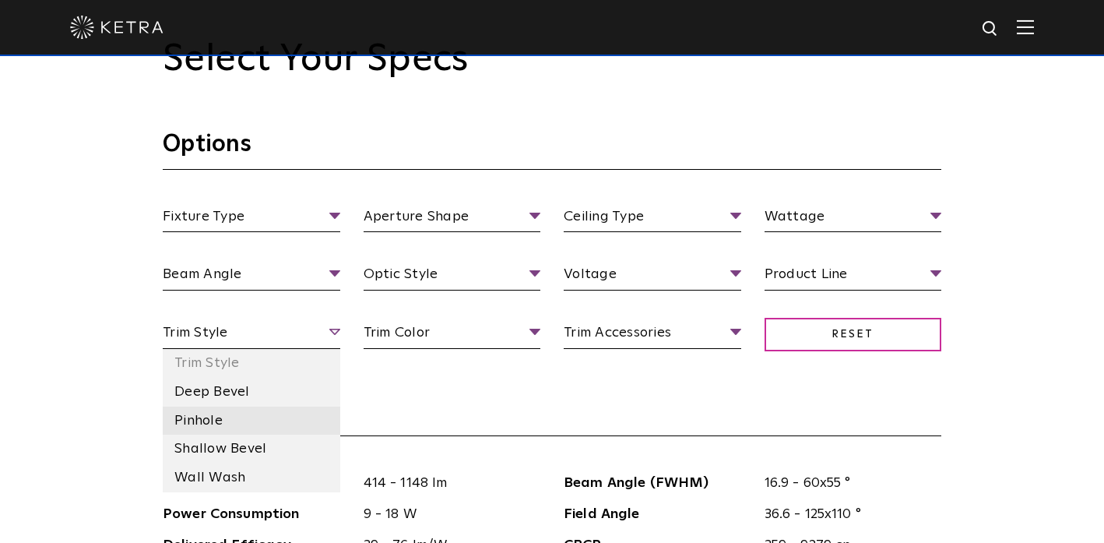
click at [212, 406] on li "Pinhole" at bounding box center [251, 420] width 177 height 29
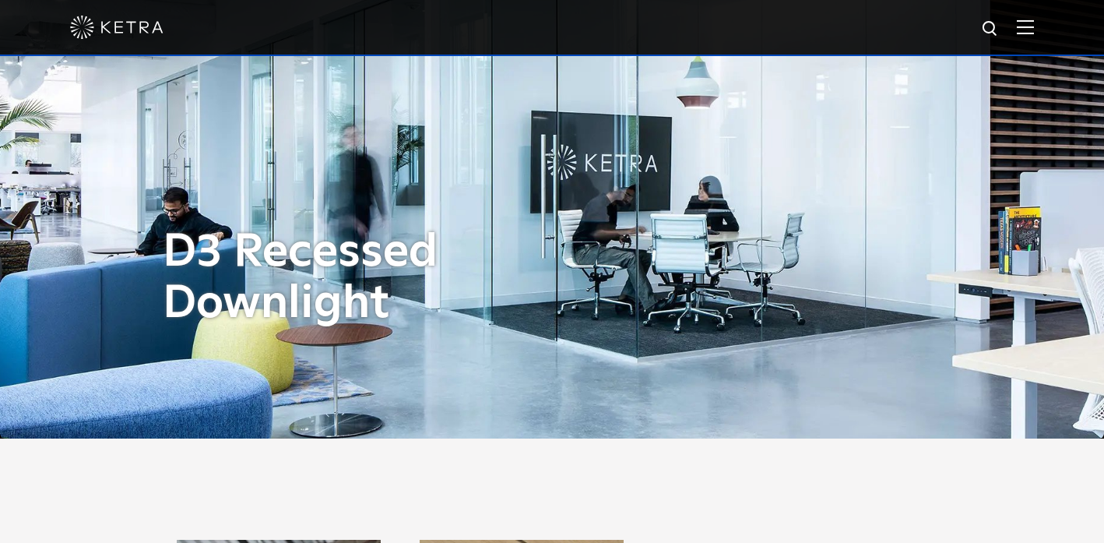
scroll to position [0, 0]
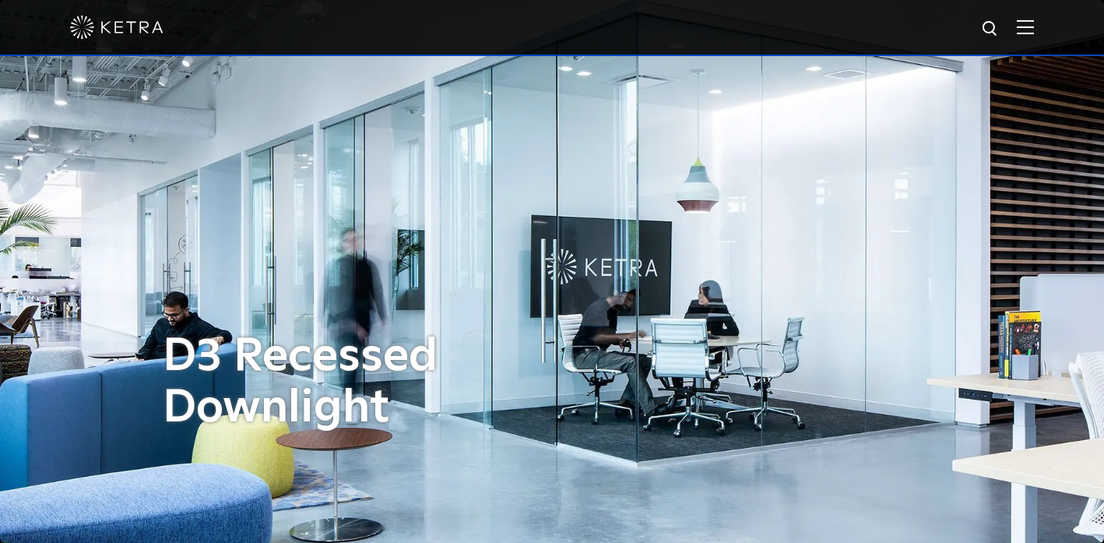
click at [1017, 23] on img at bounding box center [1025, 26] width 17 height 15
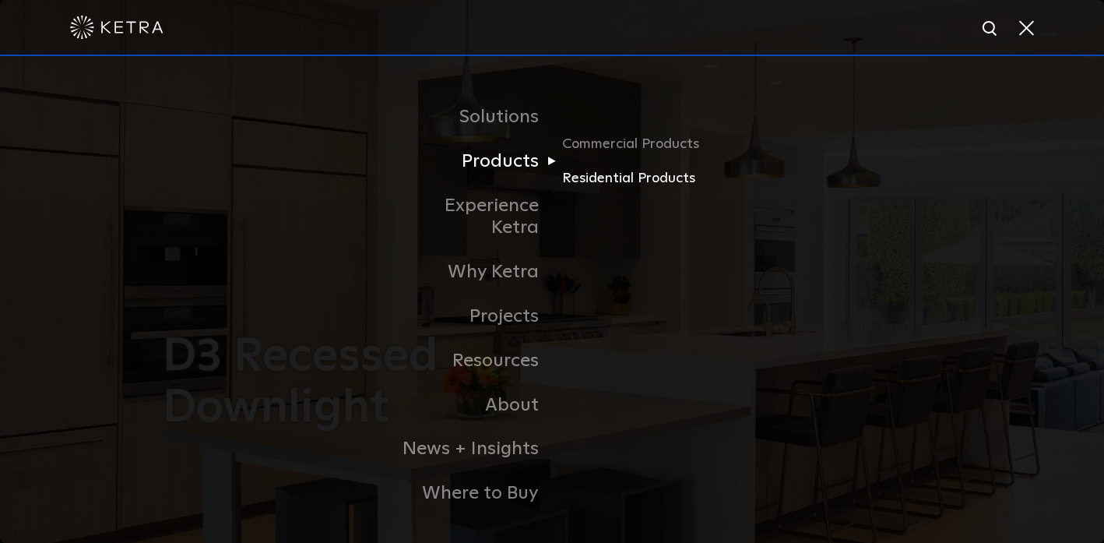
click at [612, 184] on link "Residential Products" at bounding box center [636, 178] width 149 height 23
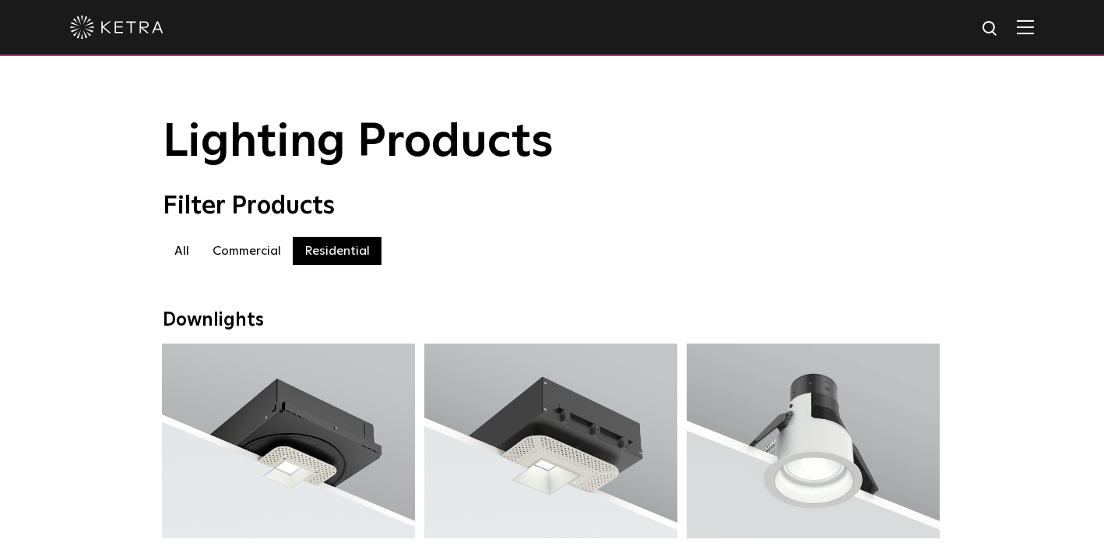
click at [1022, 33] on img at bounding box center [1025, 26] width 17 height 15
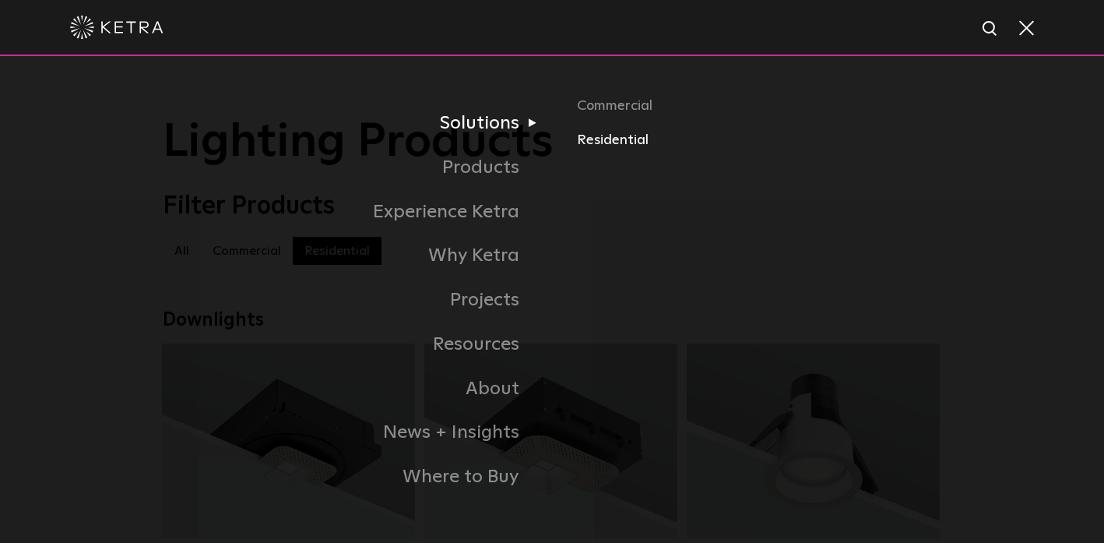
click at [594, 145] on link "Residential" at bounding box center [759, 140] width 364 height 23
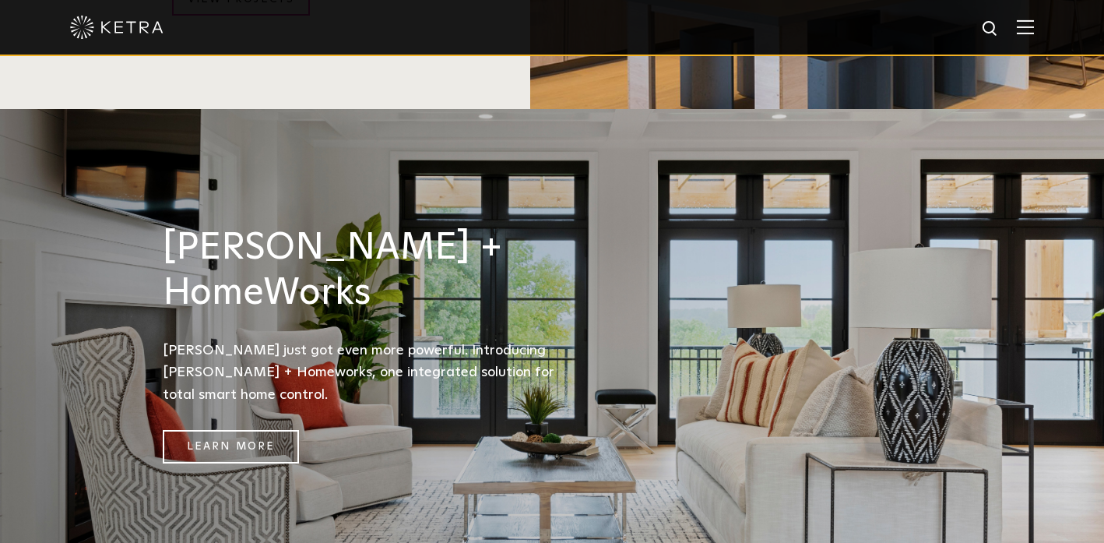
scroll to position [1914, 0]
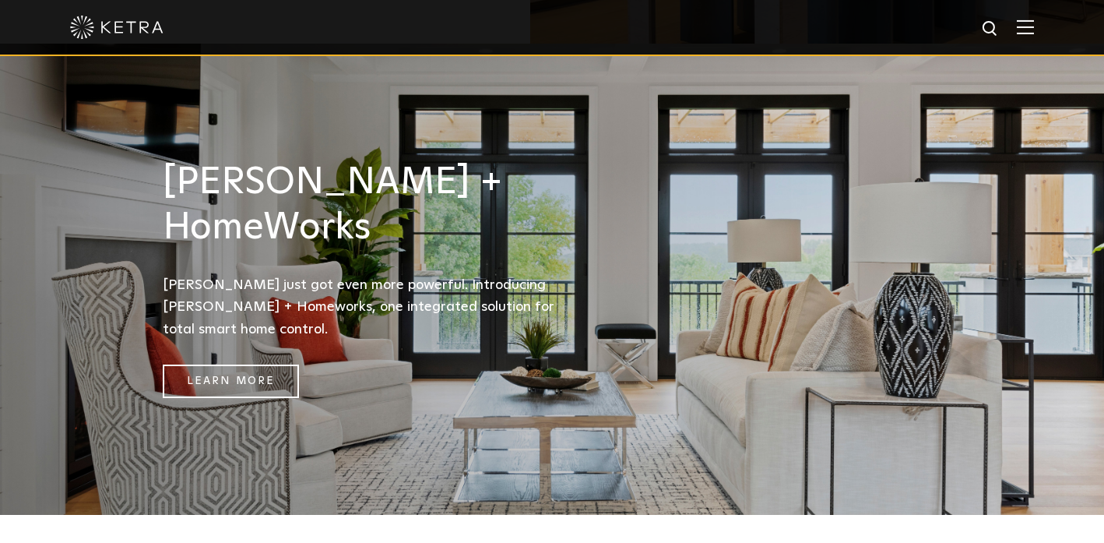
click at [1011, 33] on div at bounding box center [552, 27] width 964 height 54
click at [1023, 23] on img at bounding box center [1025, 26] width 17 height 15
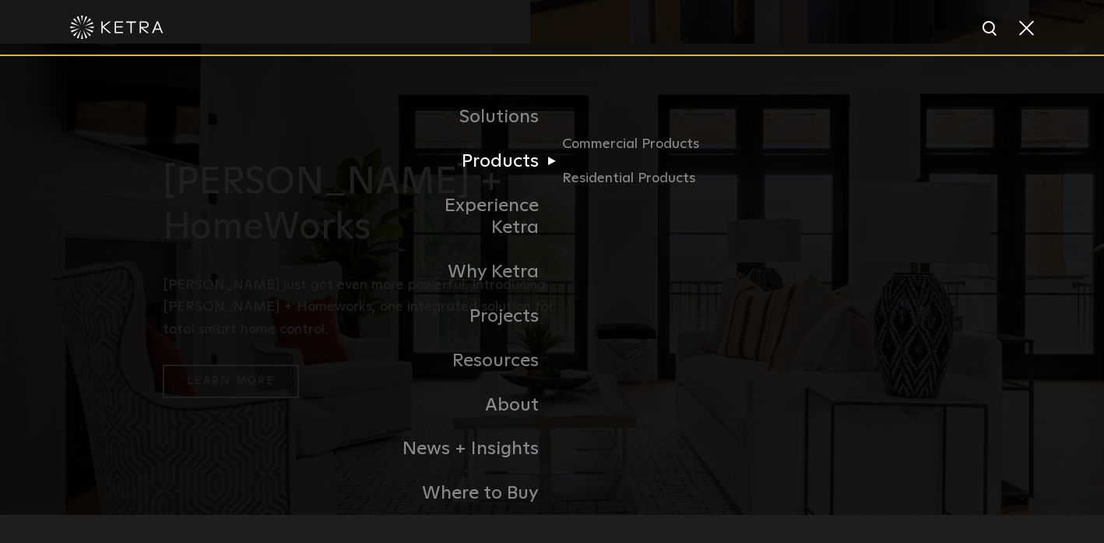
click at [479, 166] on link "Products" at bounding box center [472, 161] width 160 height 44
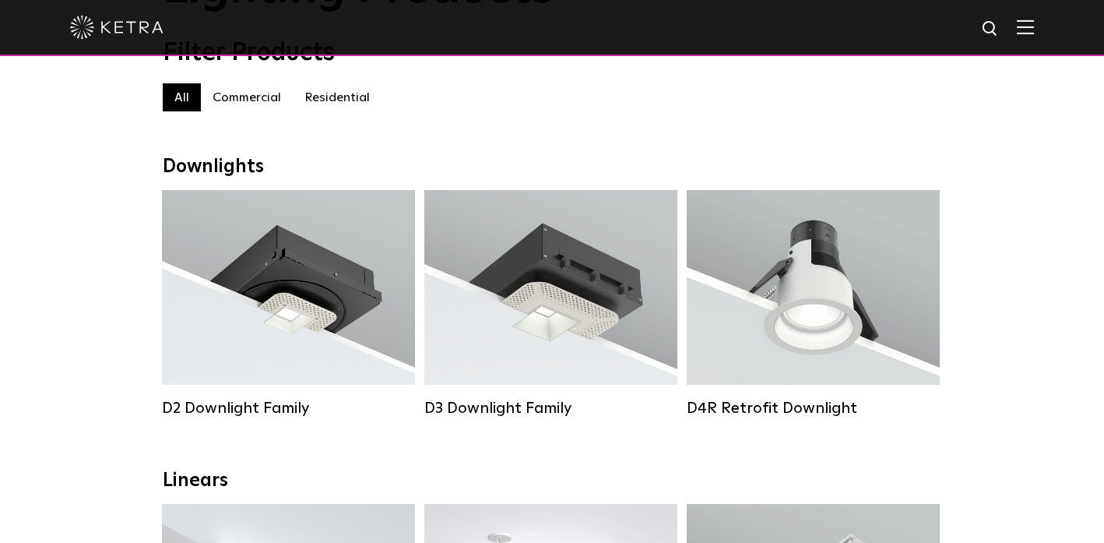
scroll to position [151, 0]
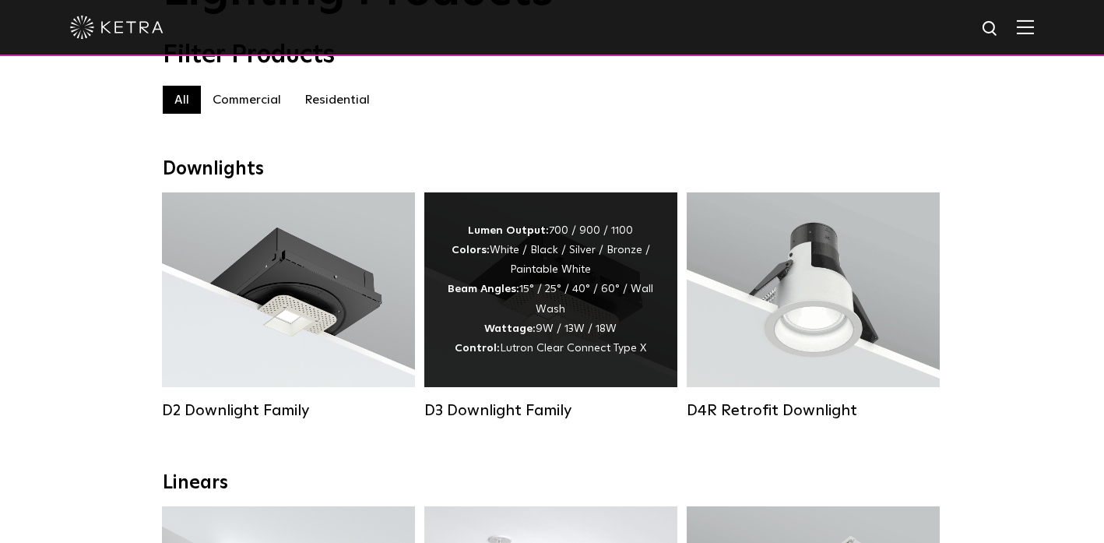
click at [493, 277] on div "Lumen Output: 700 / 900 / 1100 Colors: White / Black / Silver / Bronze / Painta…" at bounding box center [551, 289] width 206 height 137
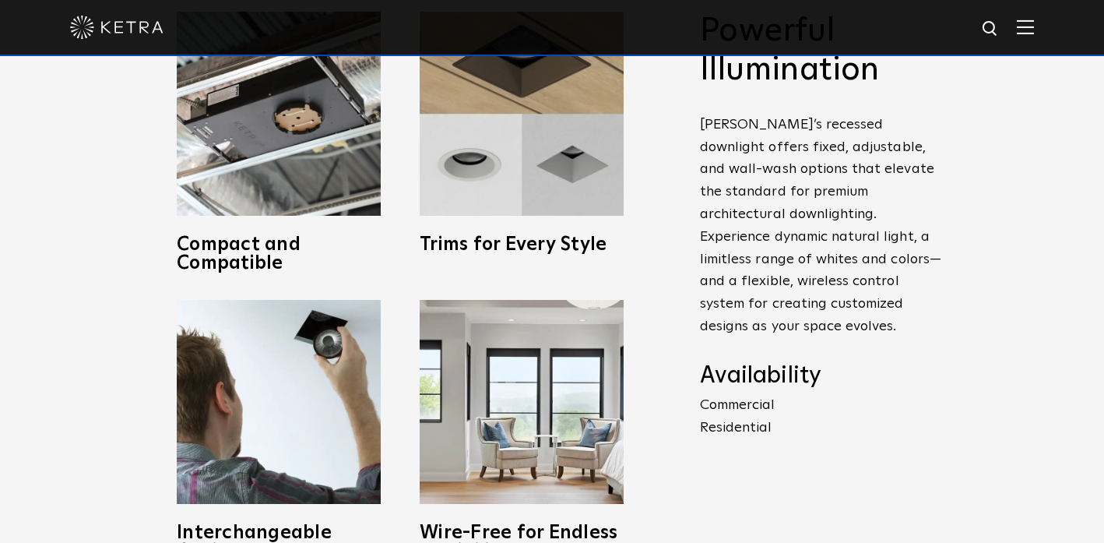
scroll to position [507, 0]
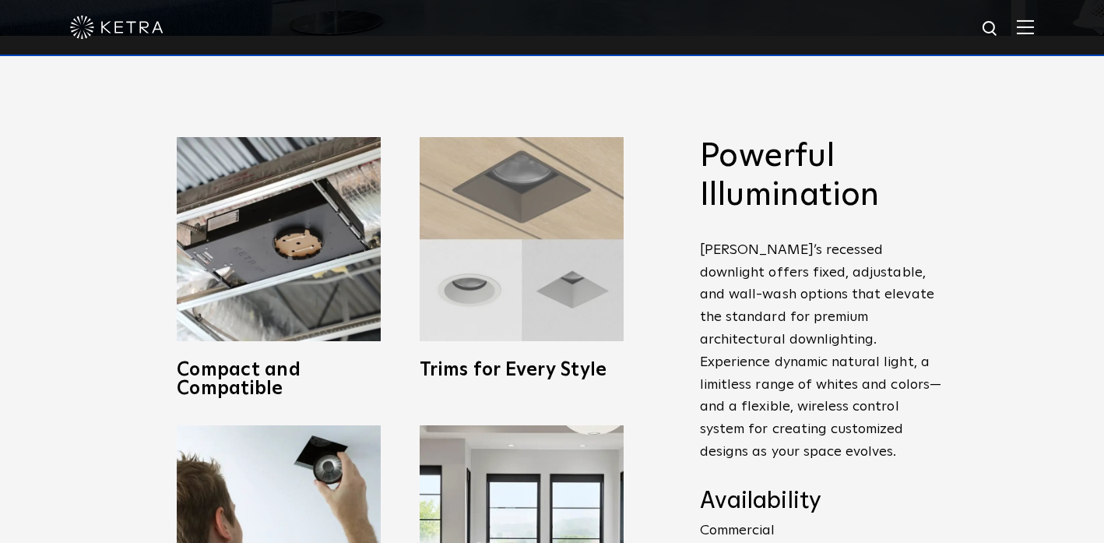
click at [512, 286] on img at bounding box center [522, 239] width 204 height 204
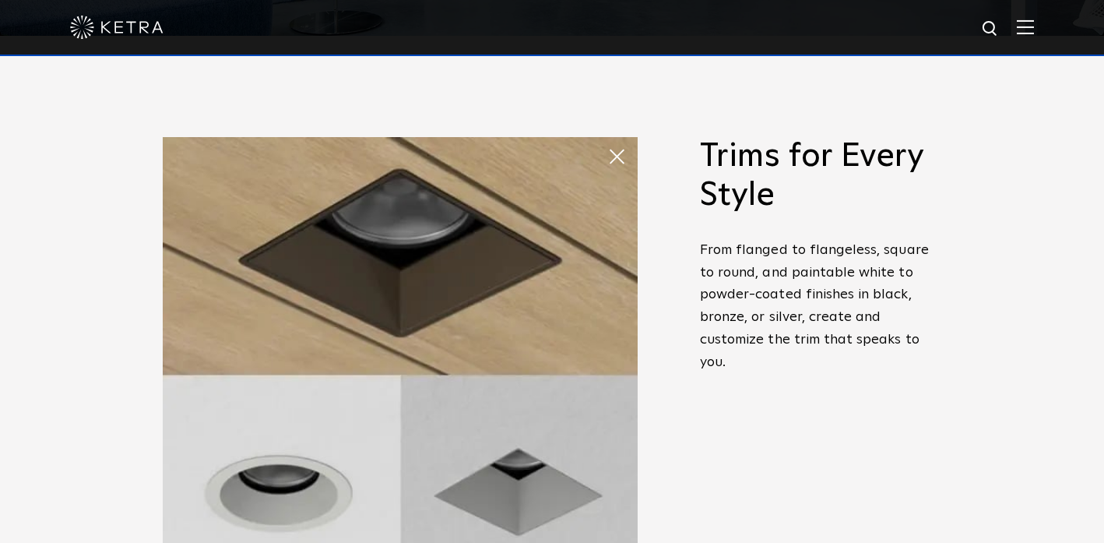
click at [465, 289] on img at bounding box center [400, 374] width 475 height 475
click at [343, 312] on img at bounding box center [400, 374] width 475 height 475
click at [125, 300] on div "Powerful Illumination [PERSON_NAME]’s recessed downlight offers fixed, adjustab…" at bounding box center [552, 411] width 1104 height 751
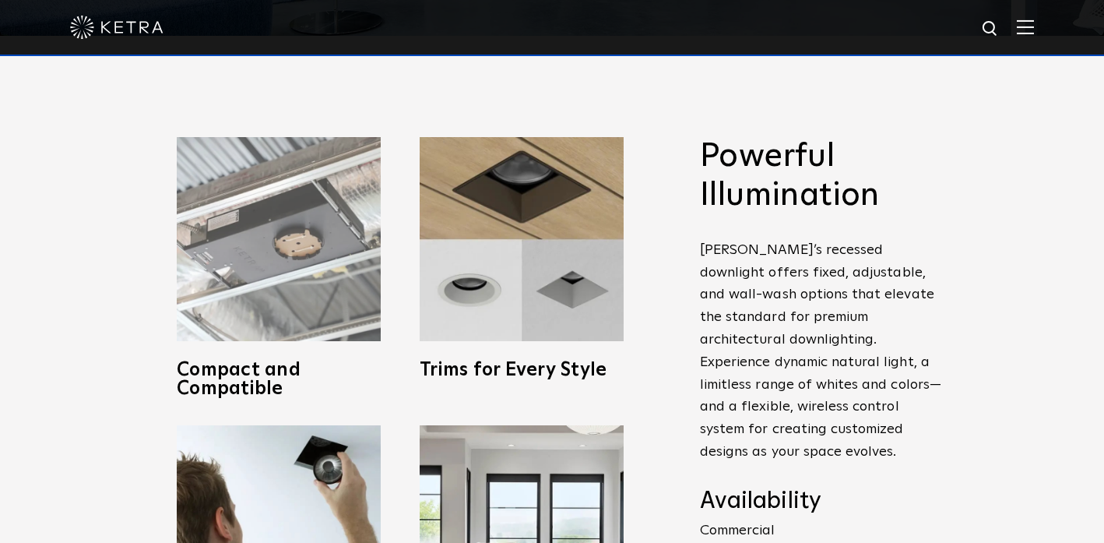
click at [206, 227] on img at bounding box center [279, 239] width 204 height 204
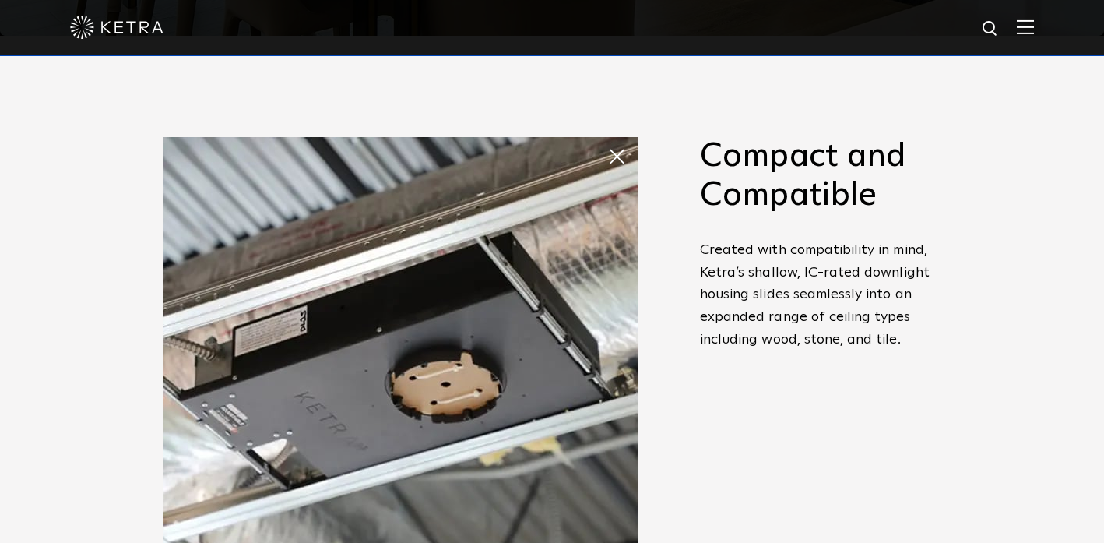
click at [607, 141] on span at bounding box center [607, 141] width 0 height 0
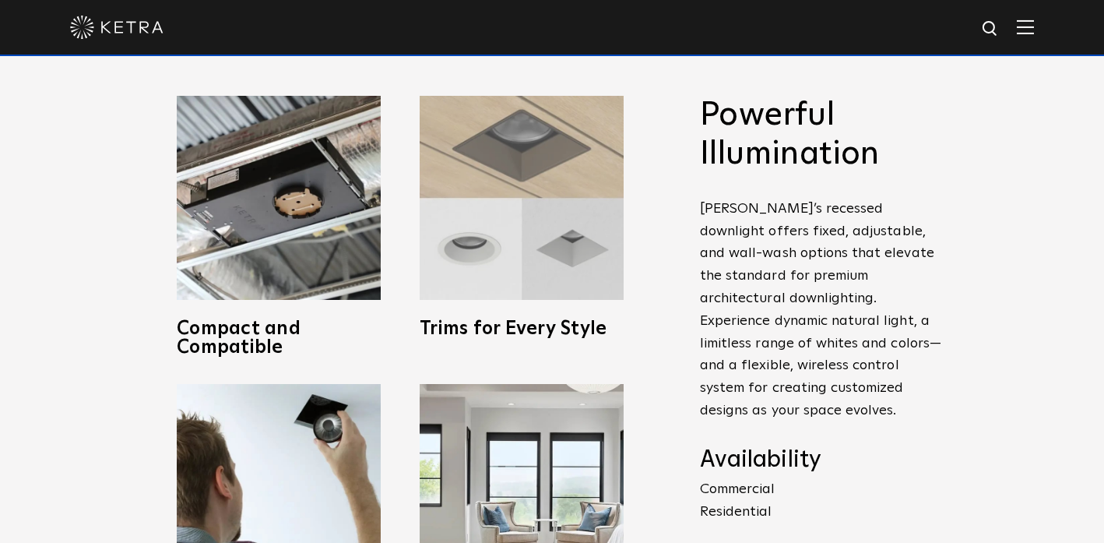
scroll to position [0, 0]
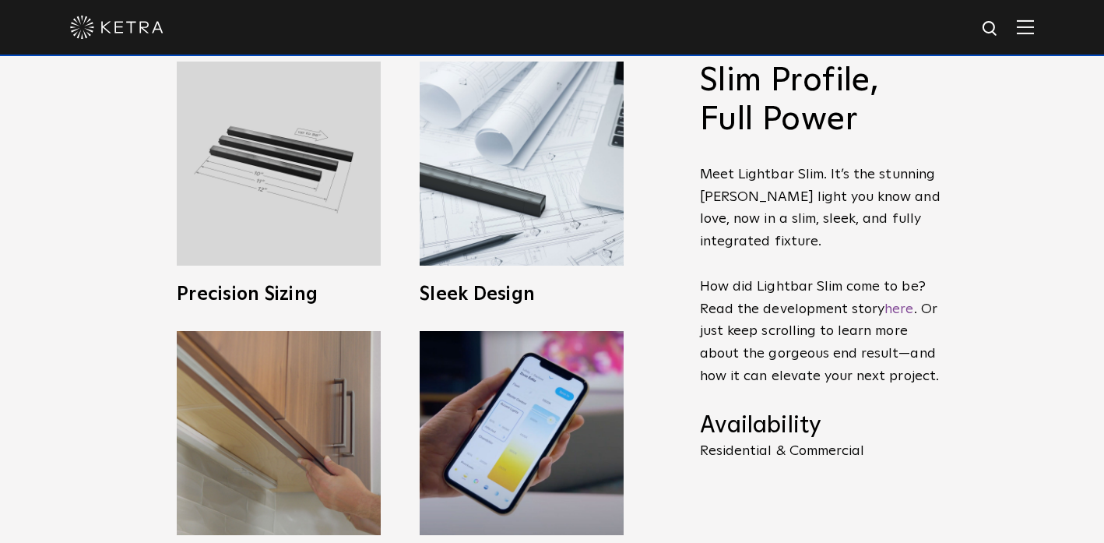
scroll to position [587, 0]
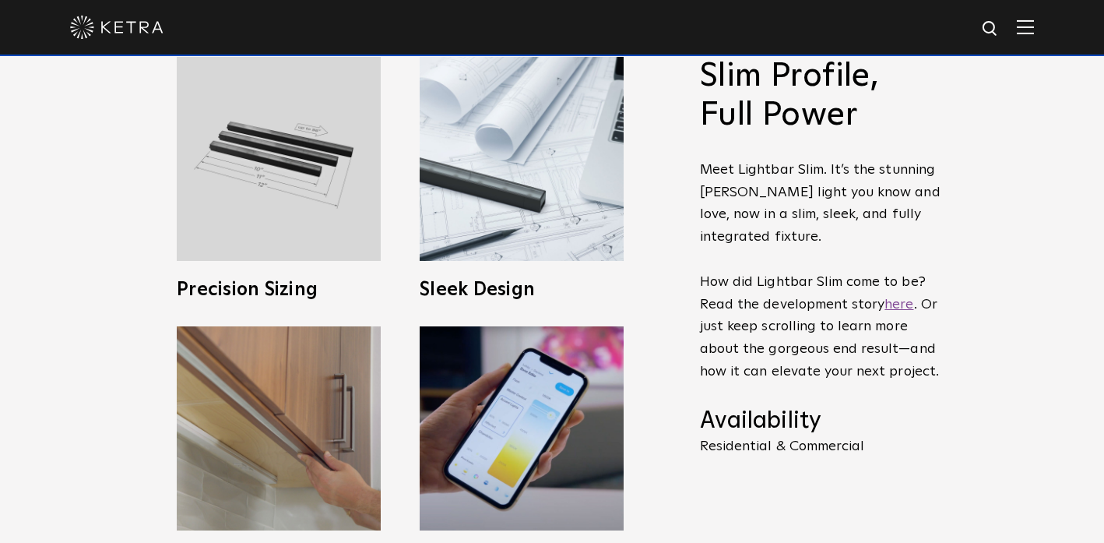
click at [888, 304] on link "here" at bounding box center [898, 304] width 29 height 14
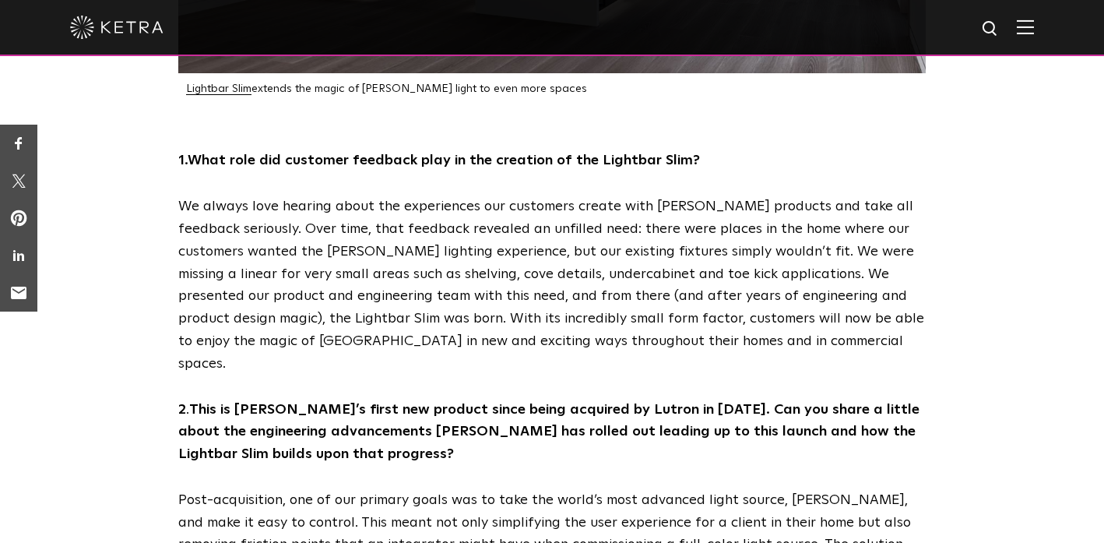
scroll to position [1023, 0]
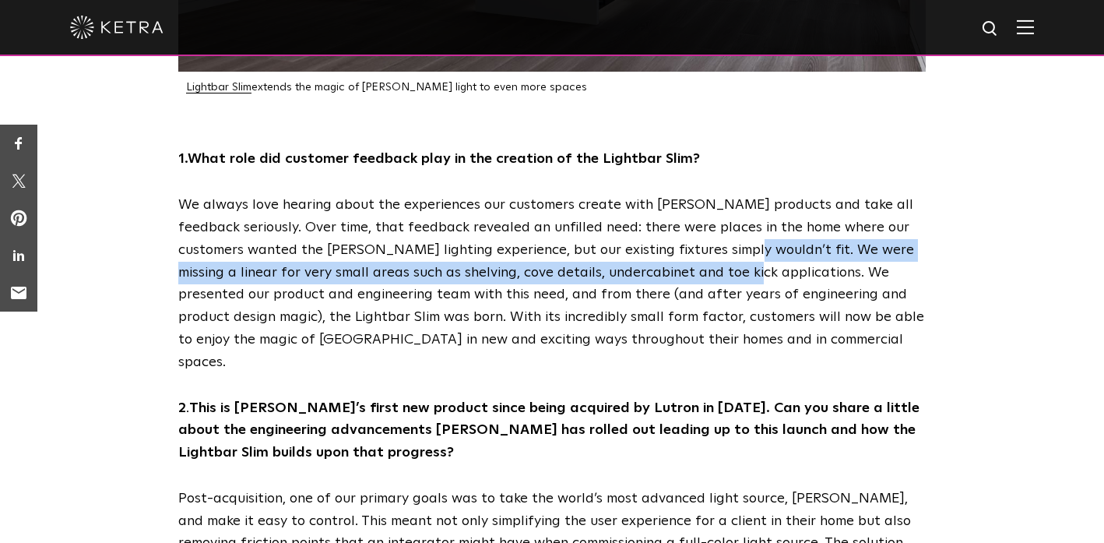
drag, startPoint x: 699, startPoint y: 198, endPoint x: 701, endPoint y: 225, distance: 27.3
click at [701, 225] on p "We always love hearing about the experiences our customers create with [PERSON_…" at bounding box center [551, 283] width 747 height 179
copy p "We were missing a linear for very small areas such as shelving, cove details, u…"
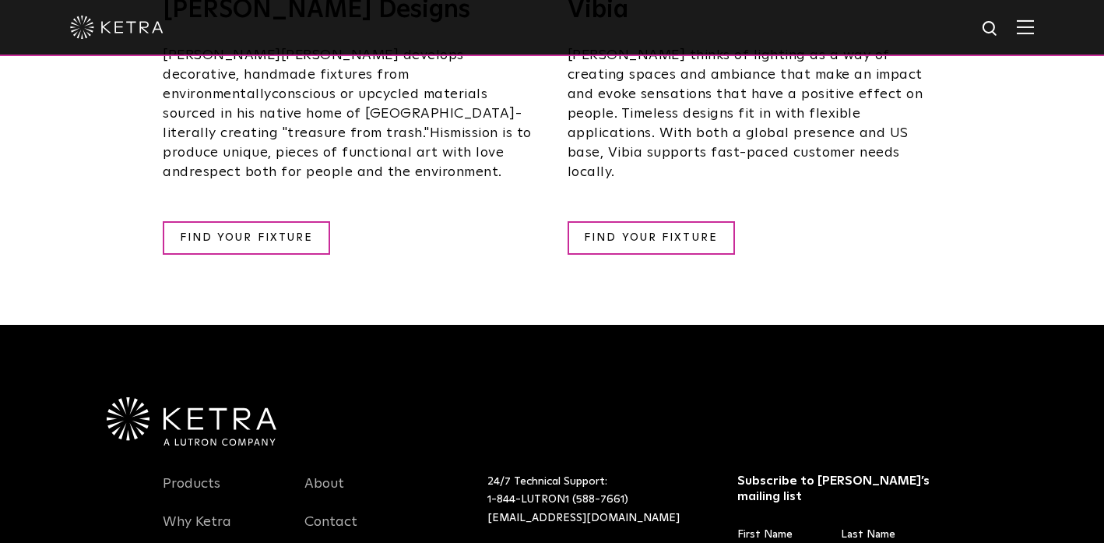
scroll to position [3188, 0]
